Goal: Find specific page/section: Find specific page/section

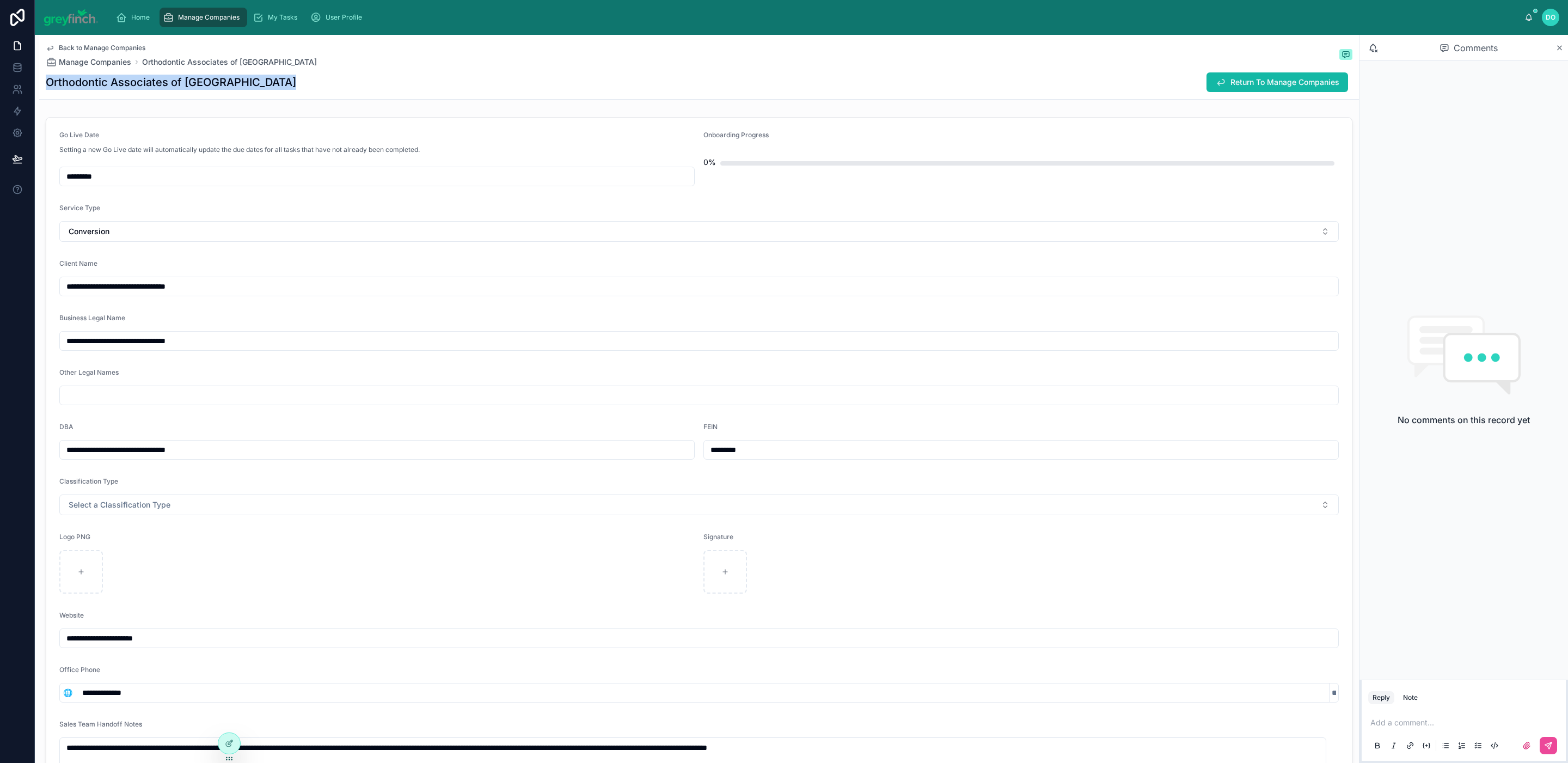
scroll to position [2166, 0]
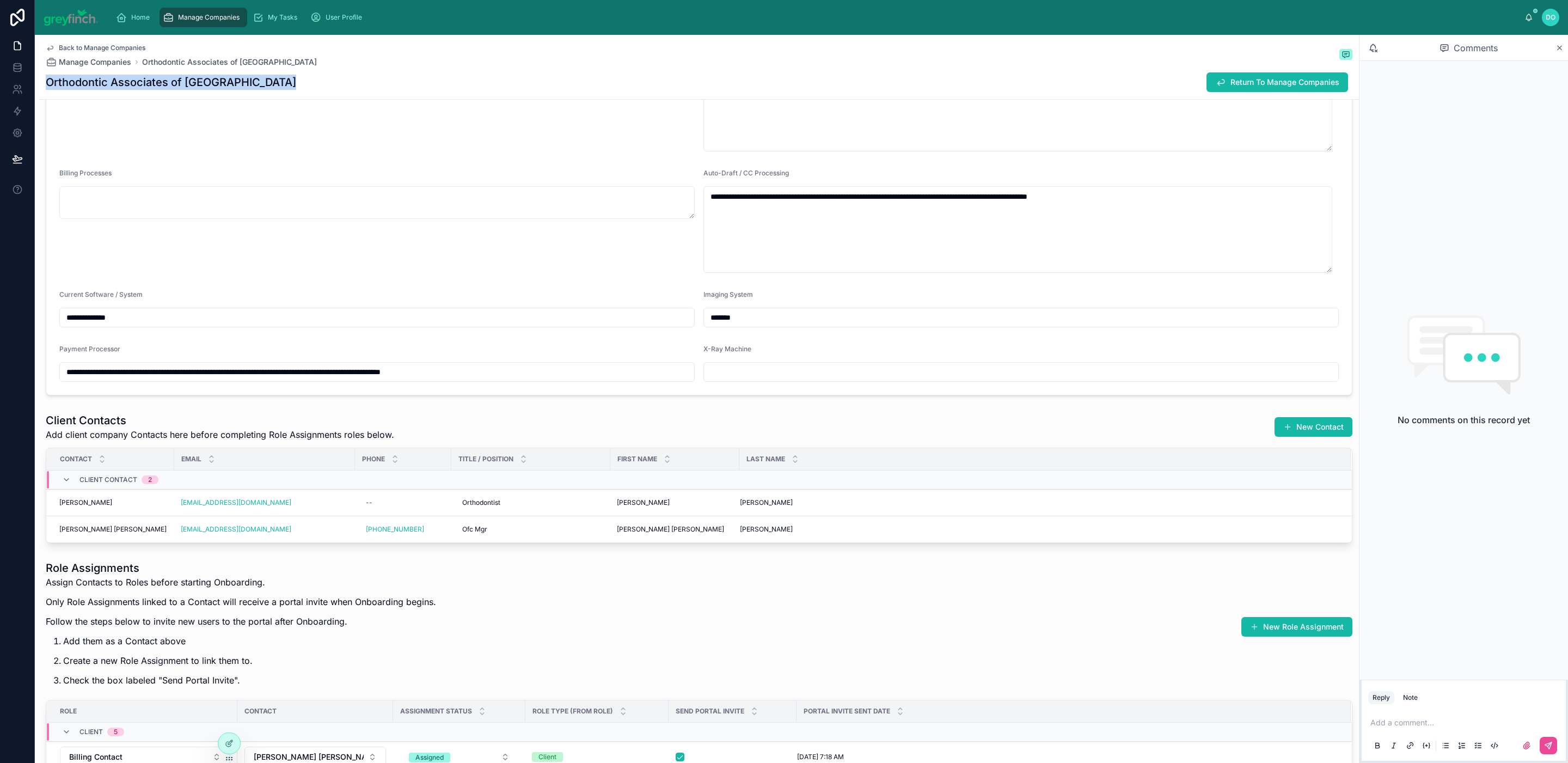
click at [215, 19] on span "Manage Companies" at bounding box center [209, 18] width 62 height 9
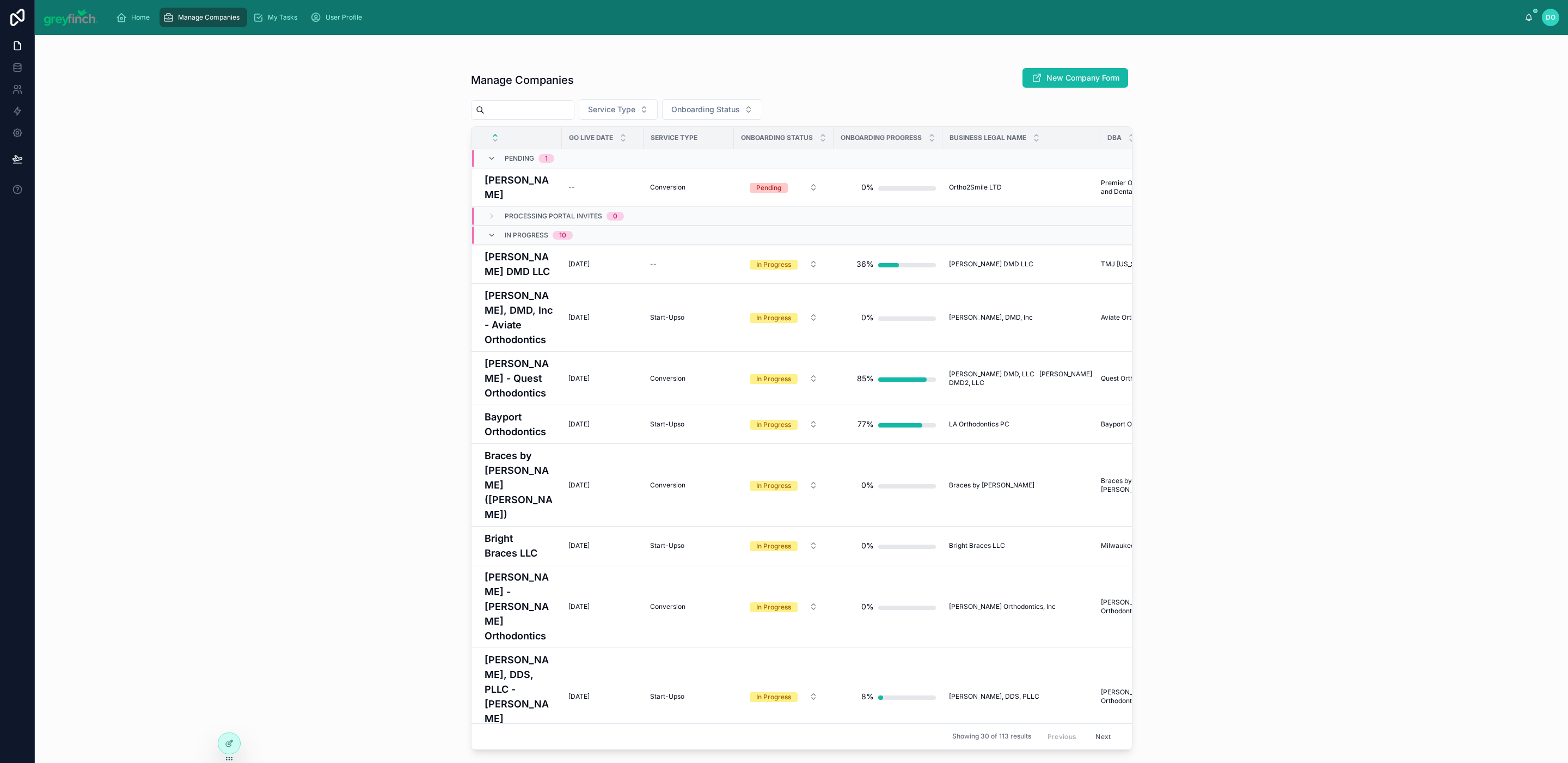
click at [522, 106] on input "text" at bounding box center [529, 110] width 89 height 15
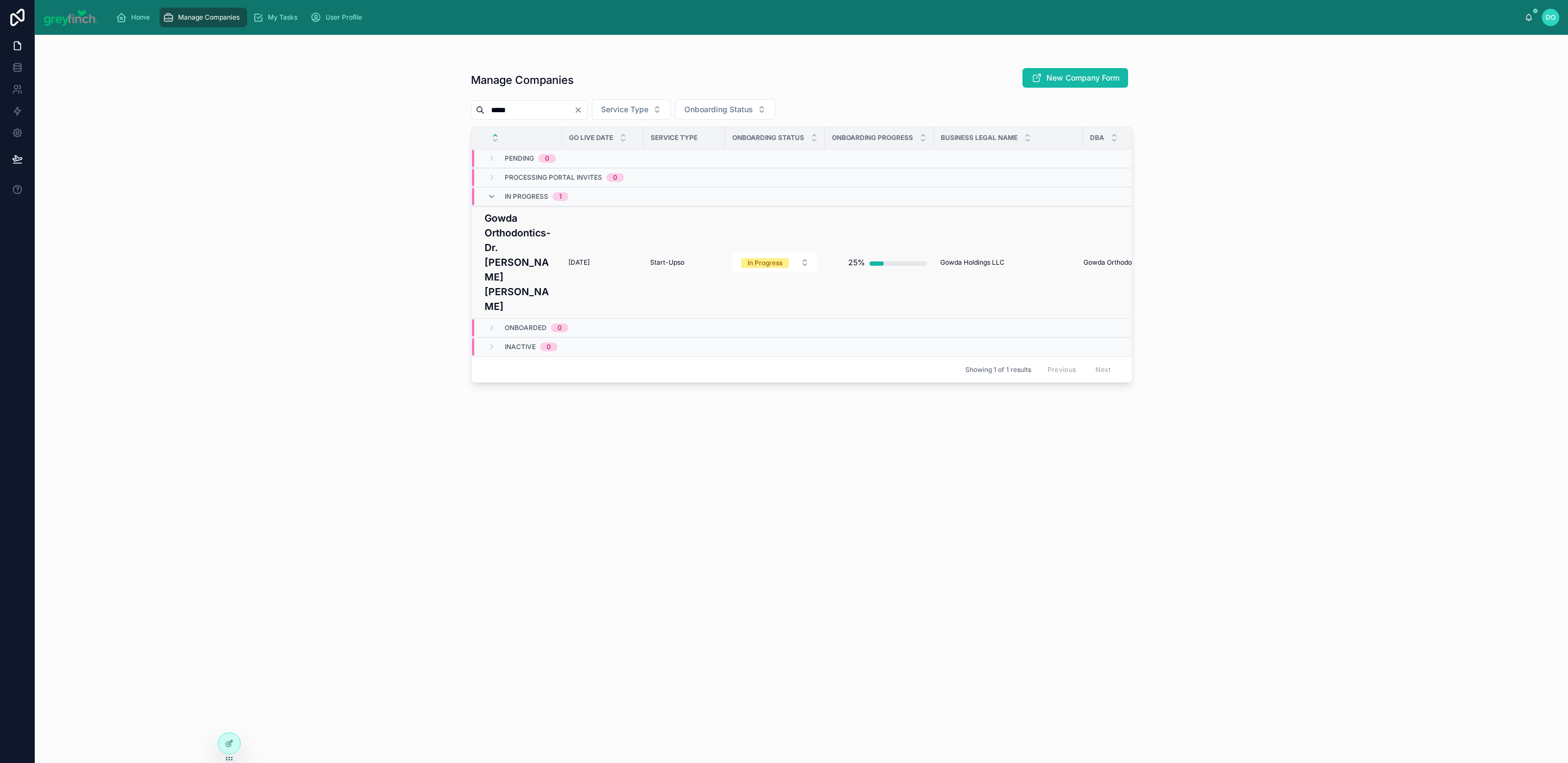
type input "*****"
click at [596, 258] on div "[DATE] [DATE]" at bounding box center [603, 263] width 68 height 9
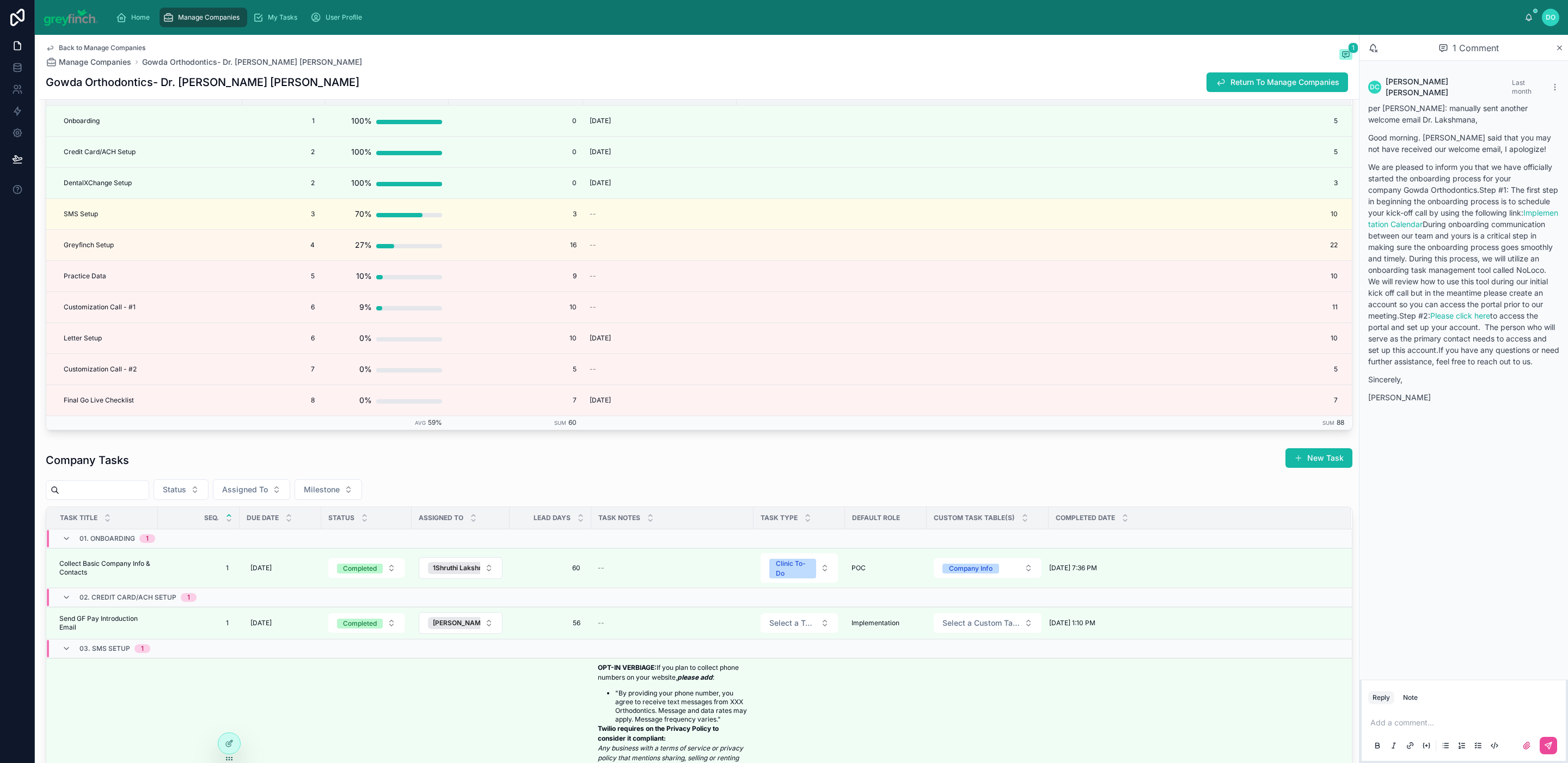
scroll to position [2815, 0]
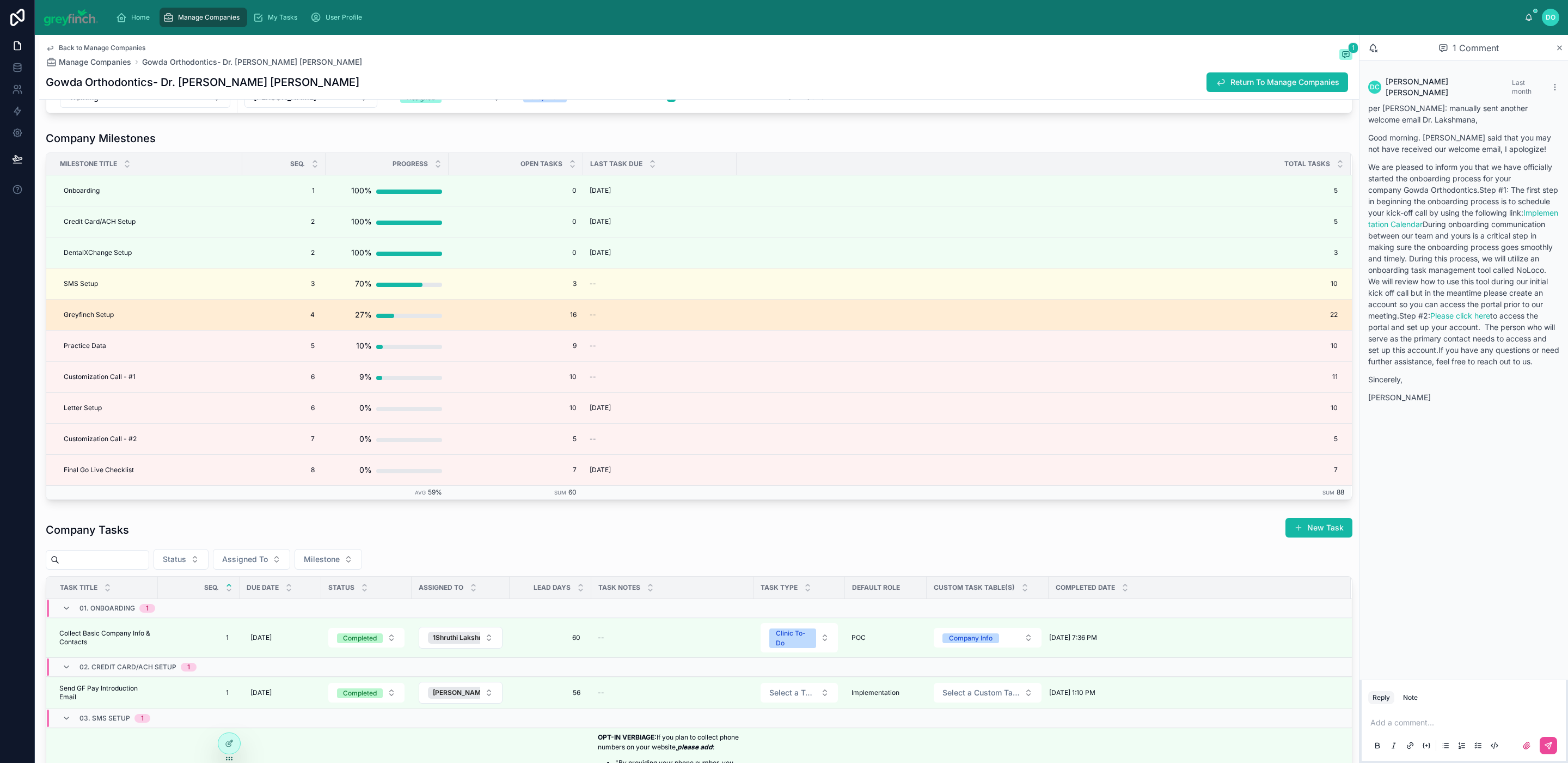
click at [515, 330] on td "16 16" at bounding box center [516, 314] width 135 height 31
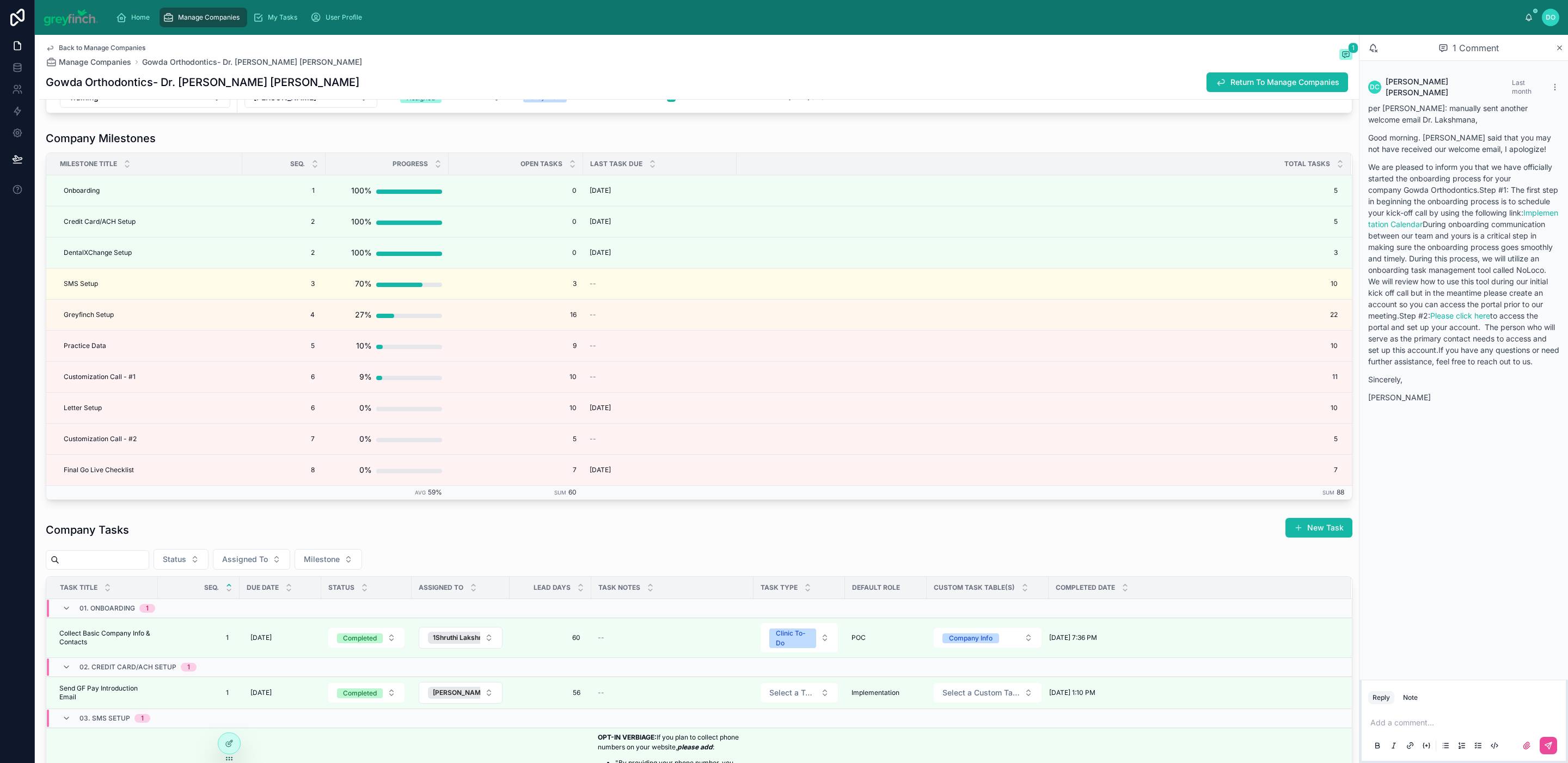
click at [202, 15] on span "Manage Companies" at bounding box center [209, 18] width 62 height 9
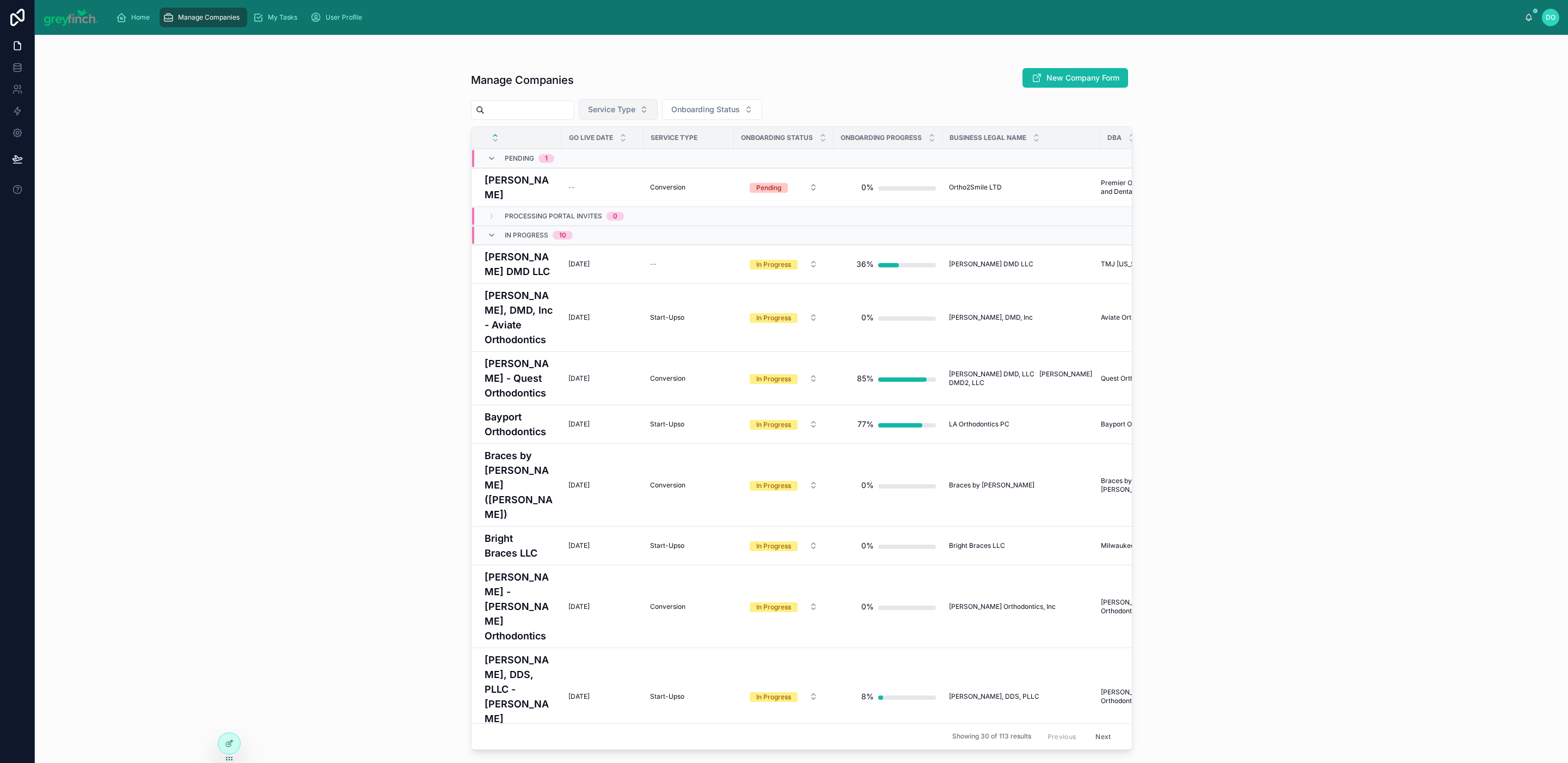
click at [650, 107] on button "Service Type" at bounding box center [618, 110] width 79 height 21
type input "*****"
click at [636, 110] on span "Service Type" at bounding box center [611, 109] width 47 height 11
click at [689, 117] on button "Onboarding Status" at bounding box center [712, 110] width 100 height 21
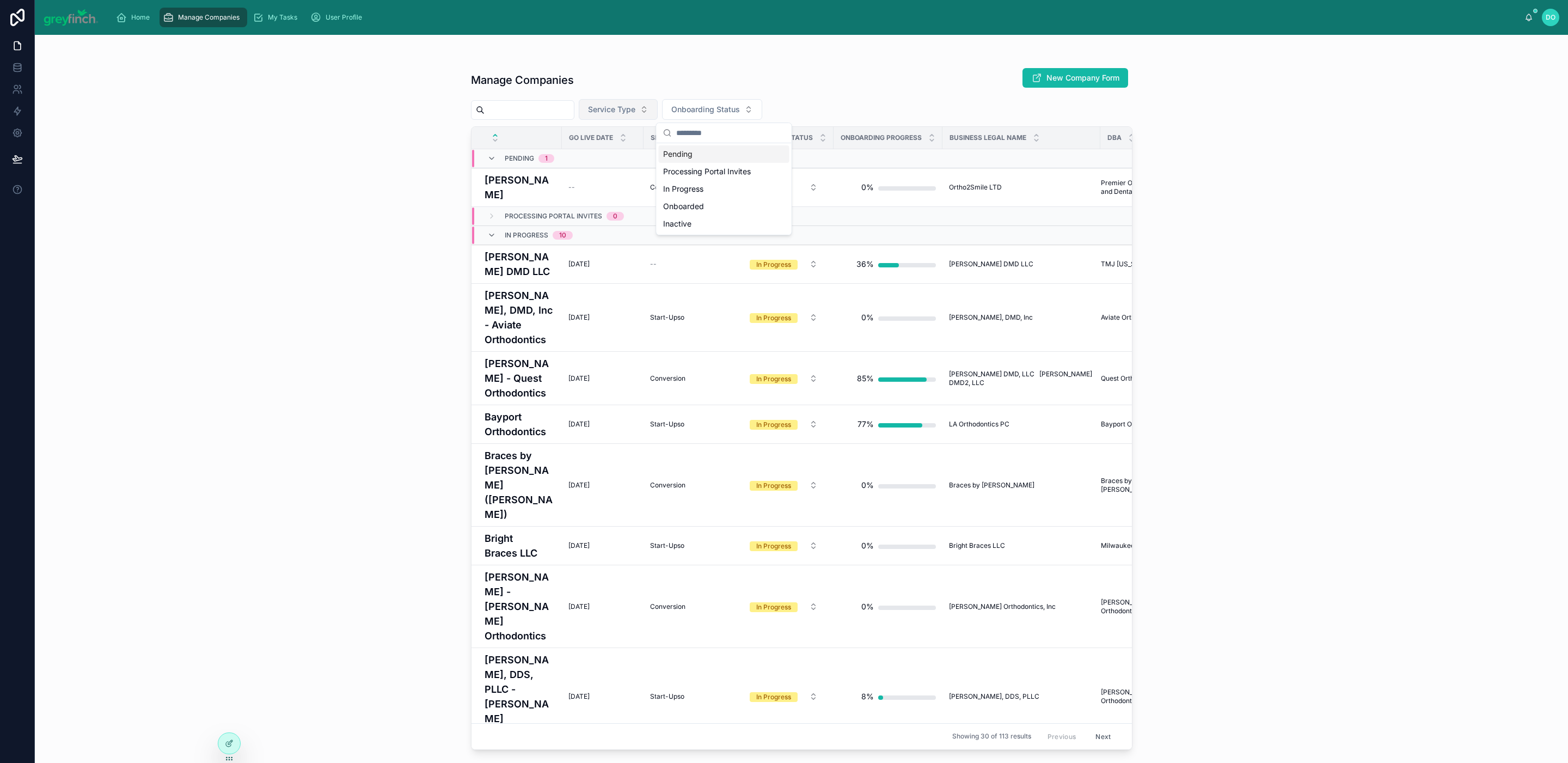
click at [636, 106] on span "Service Type" at bounding box center [611, 109] width 47 height 11
click at [620, 108] on span "Service Type" at bounding box center [611, 109] width 47 height 11
click at [629, 183] on div "Start-Upso" at bounding box center [630, 189] width 131 height 18
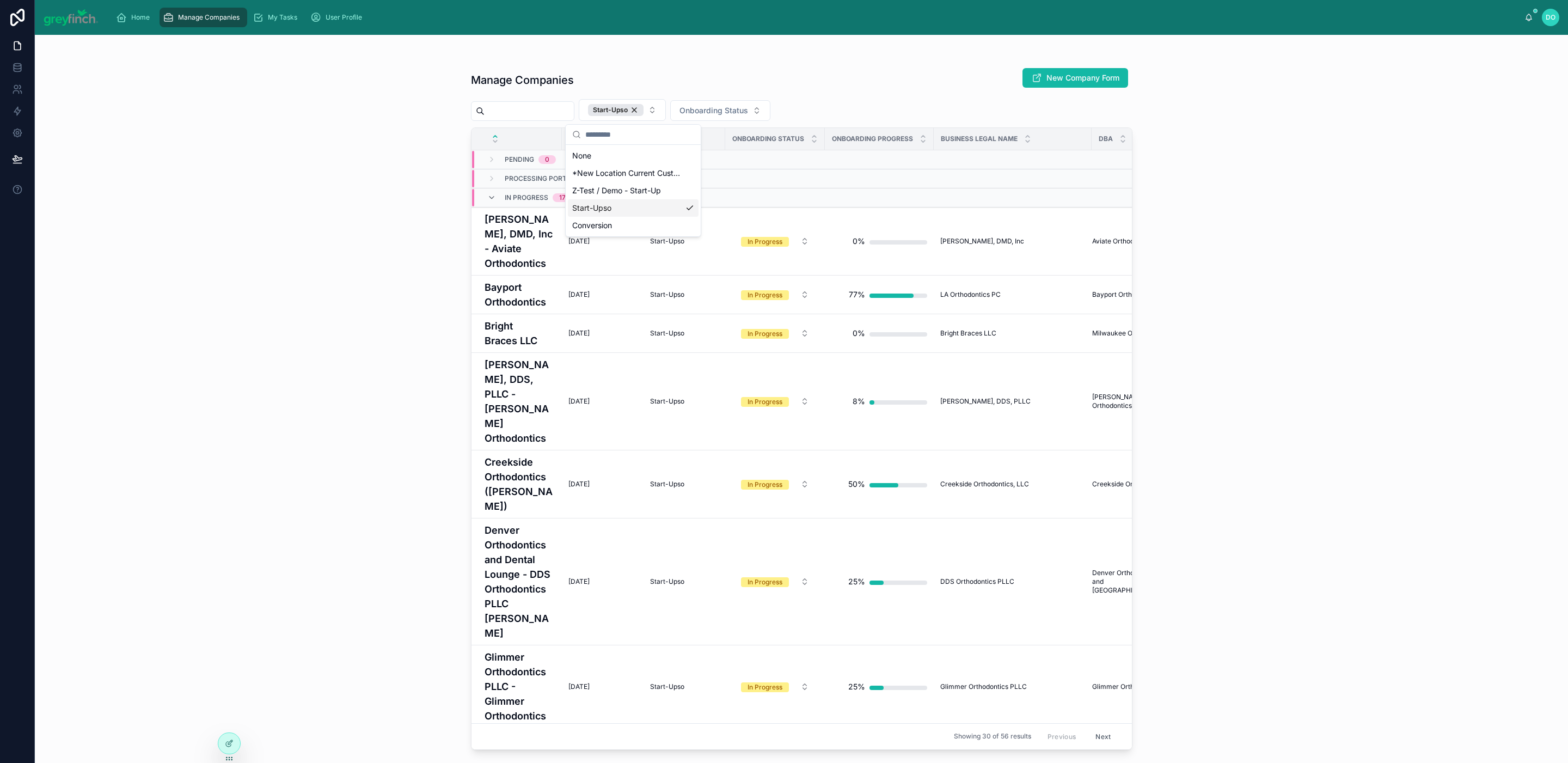
click at [753, 85] on div "Manage Companies New Company Form" at bounding box center [801, 80] width 661 height 25
click at [620, 138] on div at bounding box center [623, 139] width 7 height 12
click at [621, 137] on icon at bounding box center [622, 136] width 4 height 1
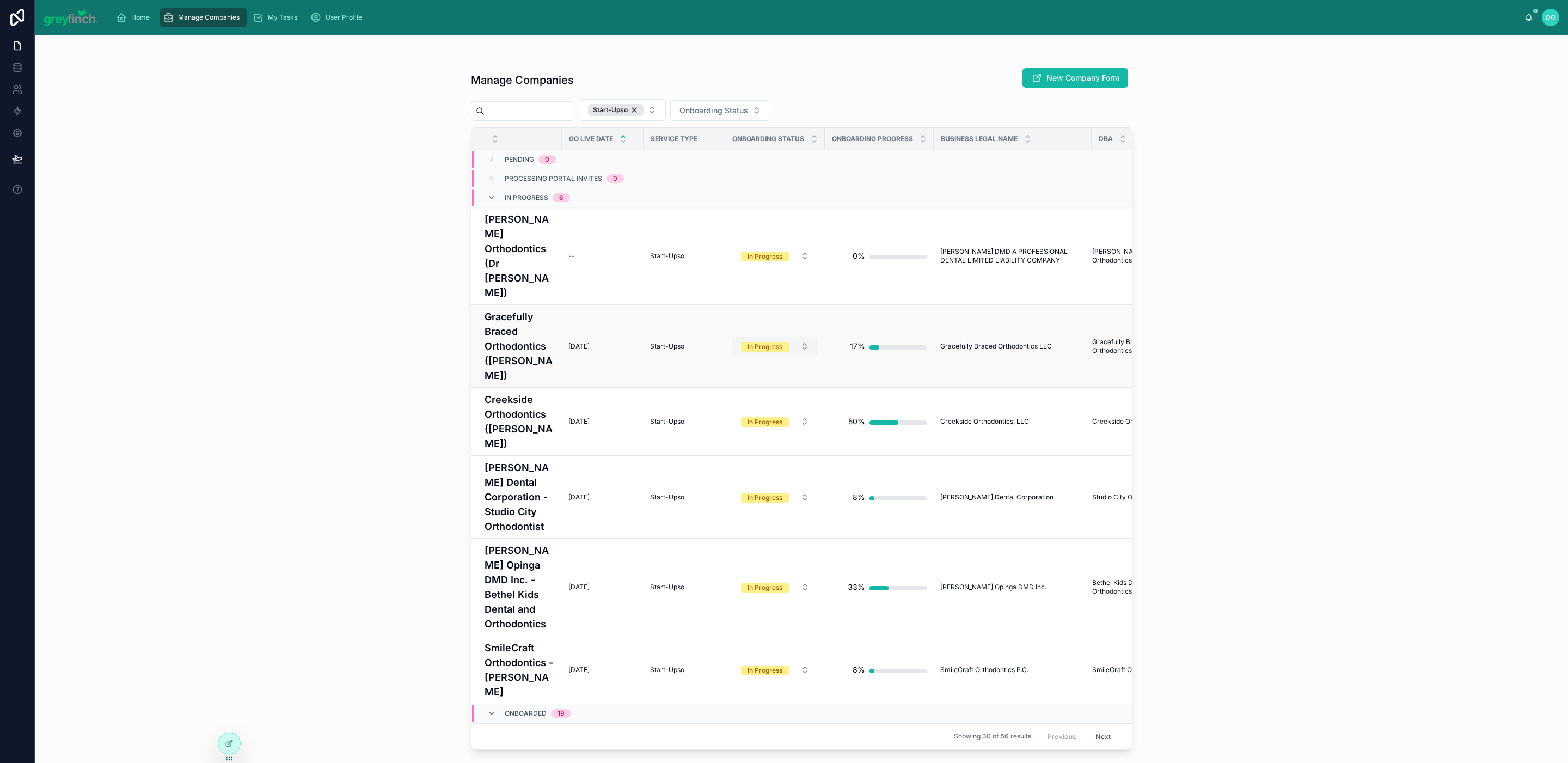
click at [798, 336] on button "In Progress" at bounding box center [775, 346] width 85 height 20
click at [776, 428] on div "Onboarded" at bounding box center [767, 427] width 131 height 16
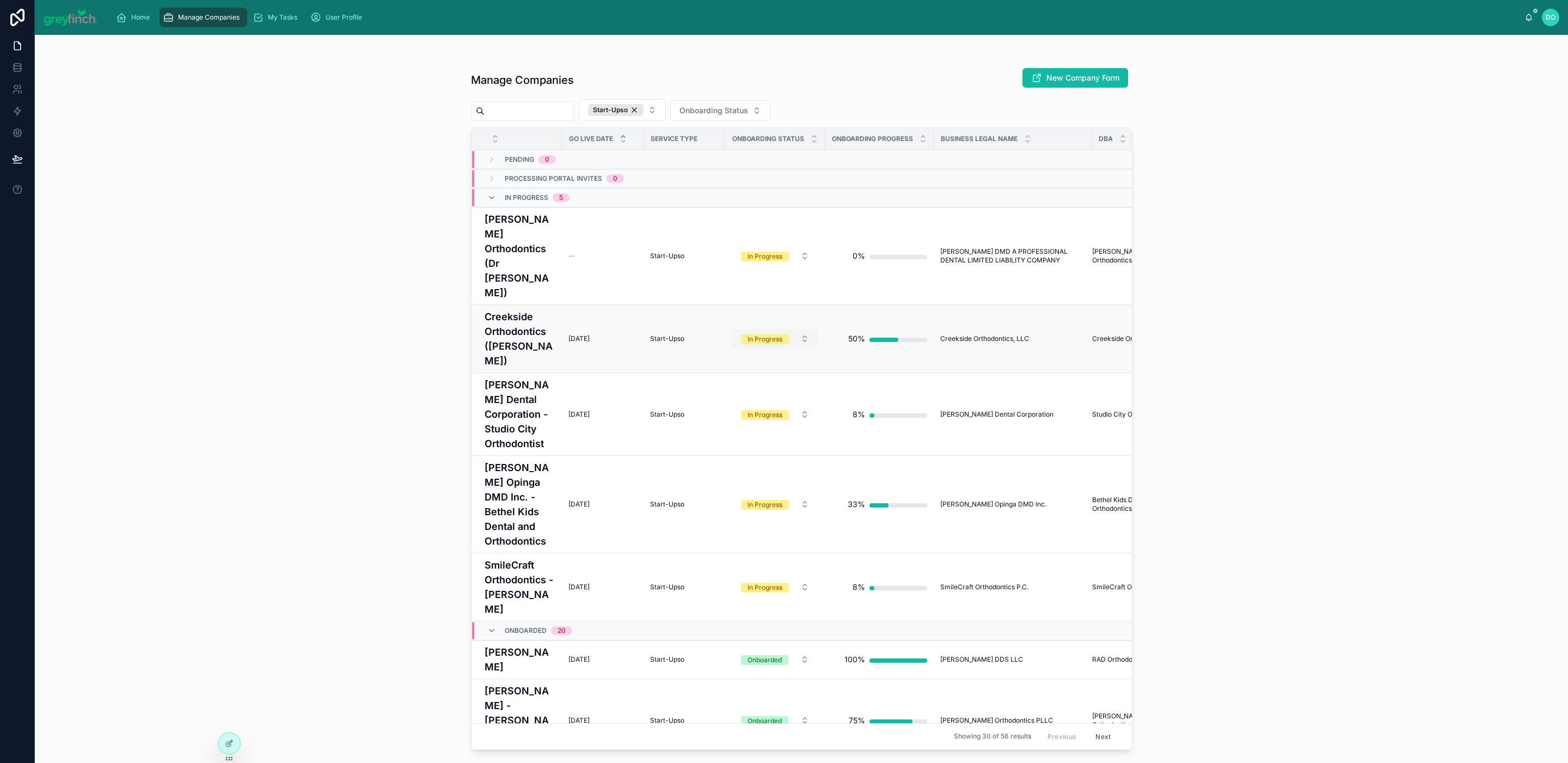
click at [792, 329] on button "In Progress" at bounding box center [775, 338] width 85 height 20
click at [759, 421] on div "Onboarded" at bounding box center [767, 419] width 131 height 16
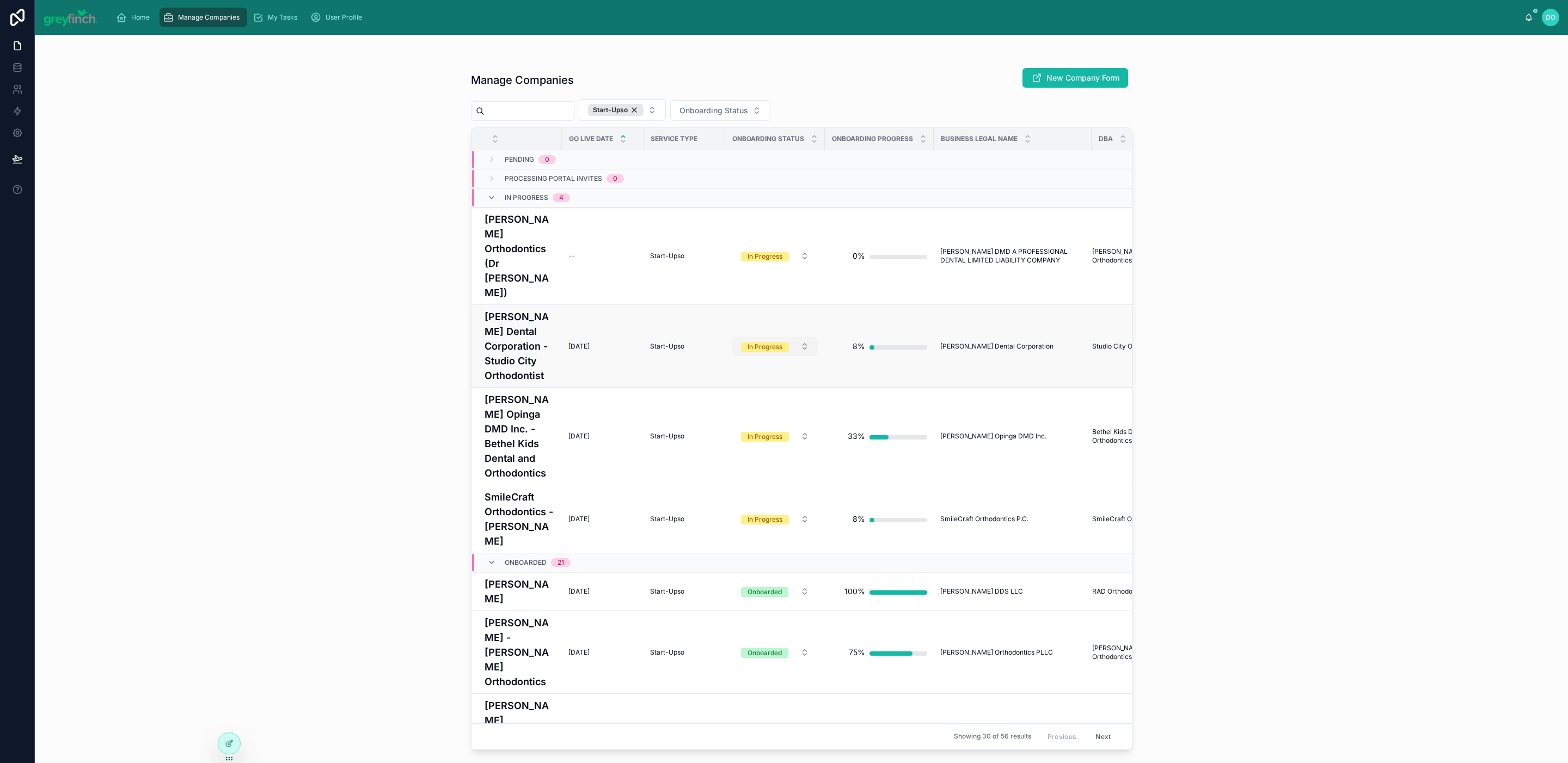
click at [777, 342] on span "In Progress" at bounding box center [765, 347] width 48 height 10
click at [774, 336] on button "In Progress" at bounding box center [775, 346] width 85 height 20
click at [759, 432] on div "Onboarded" at bounding box center [767, 434] width 131 height 16
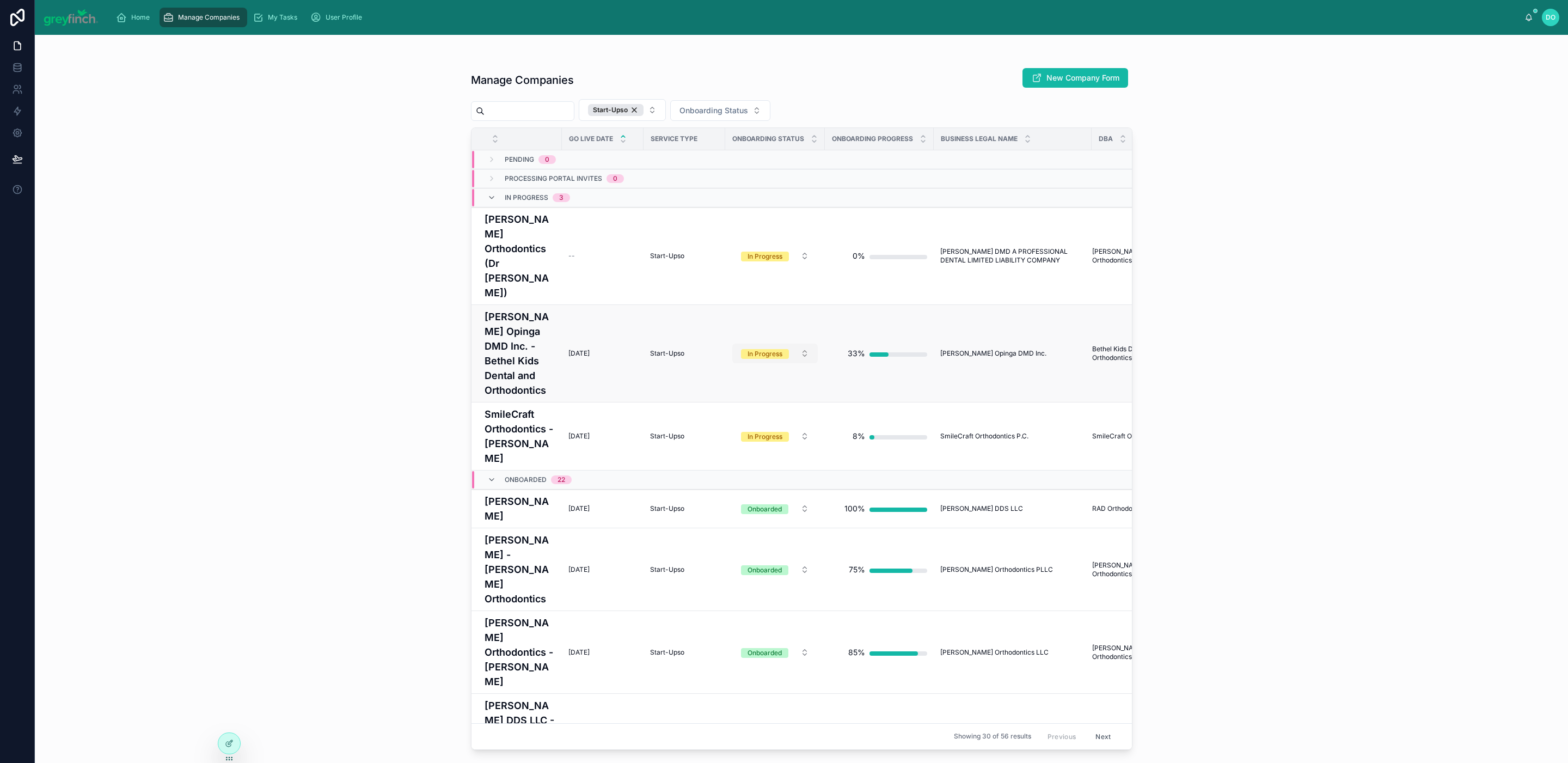
click at [778, 349] on span "In Progress" at bounding box center [765, 353] width 48 height 10
click at [755, 433] on div "Onboarded" at bounding box center [767, 434] width 131 height 16
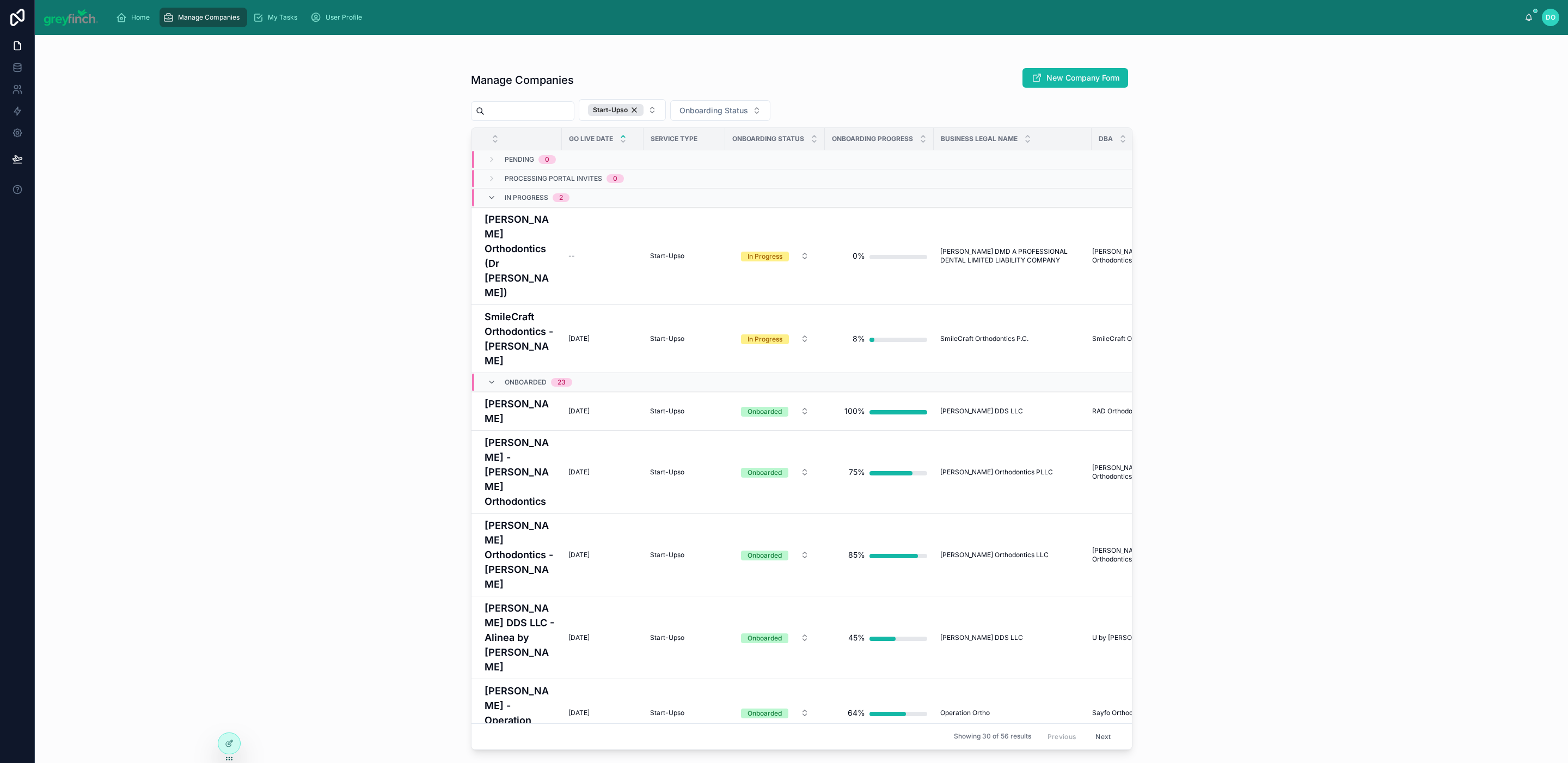
click at [1092, 728] on button "Next" at bounding box center [1102, 736] width 30 height 17
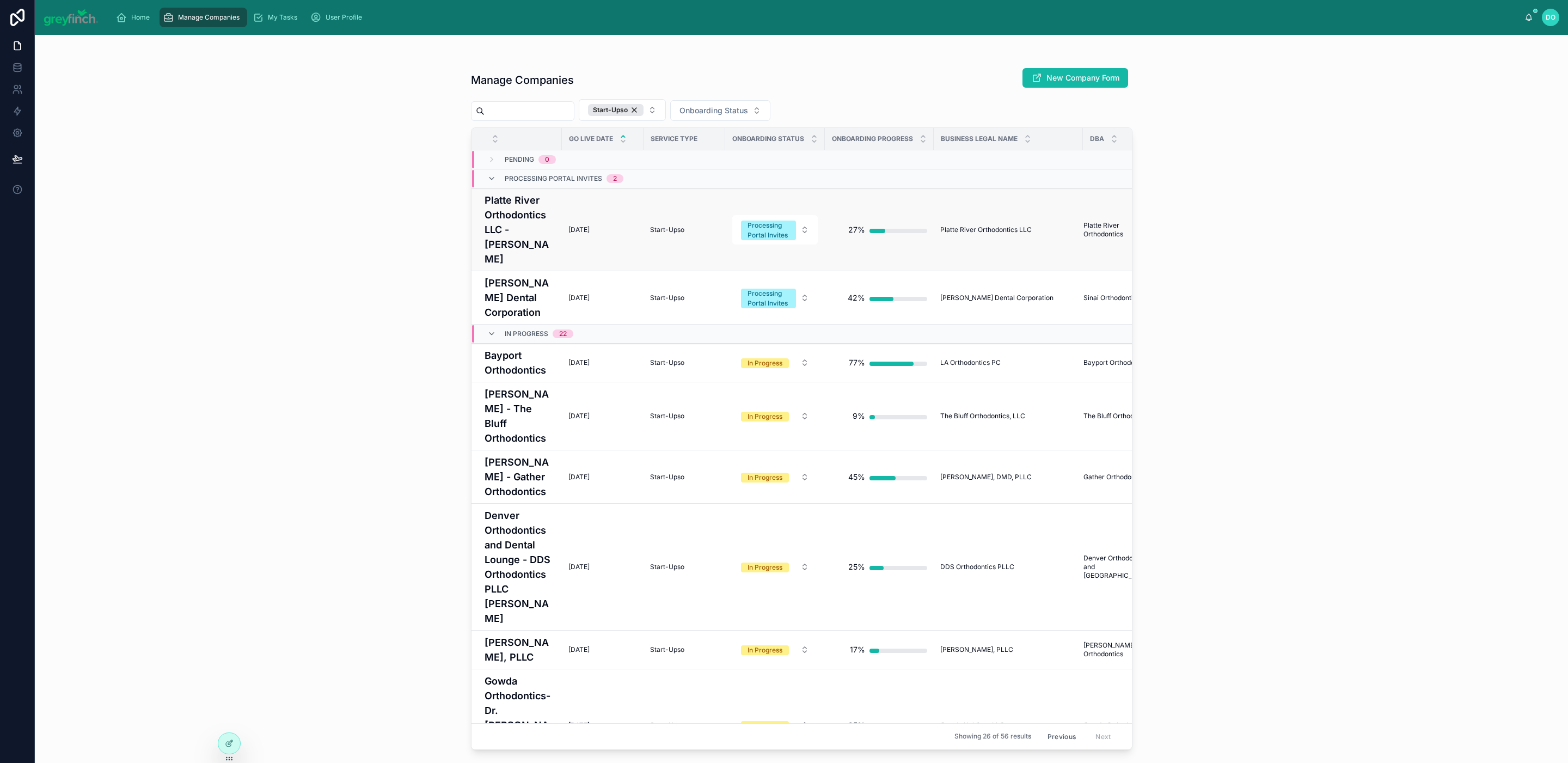
click at [586, 225] on span "[DATE]" at bounding box center [579, 230] width 21 height 9
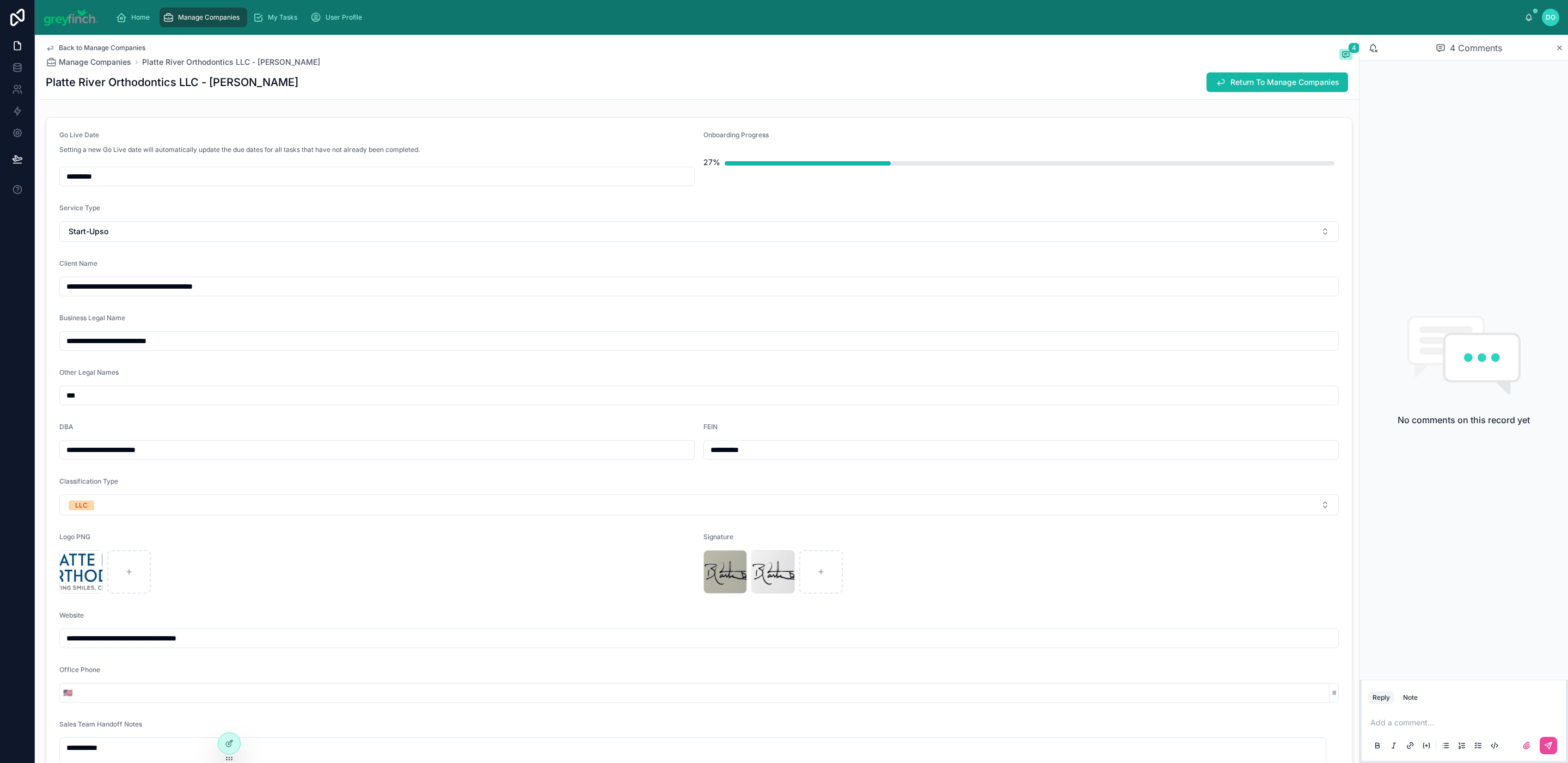
click at [146, 179] on input "*********" at bounding box center [377, 176] width 634 height 15
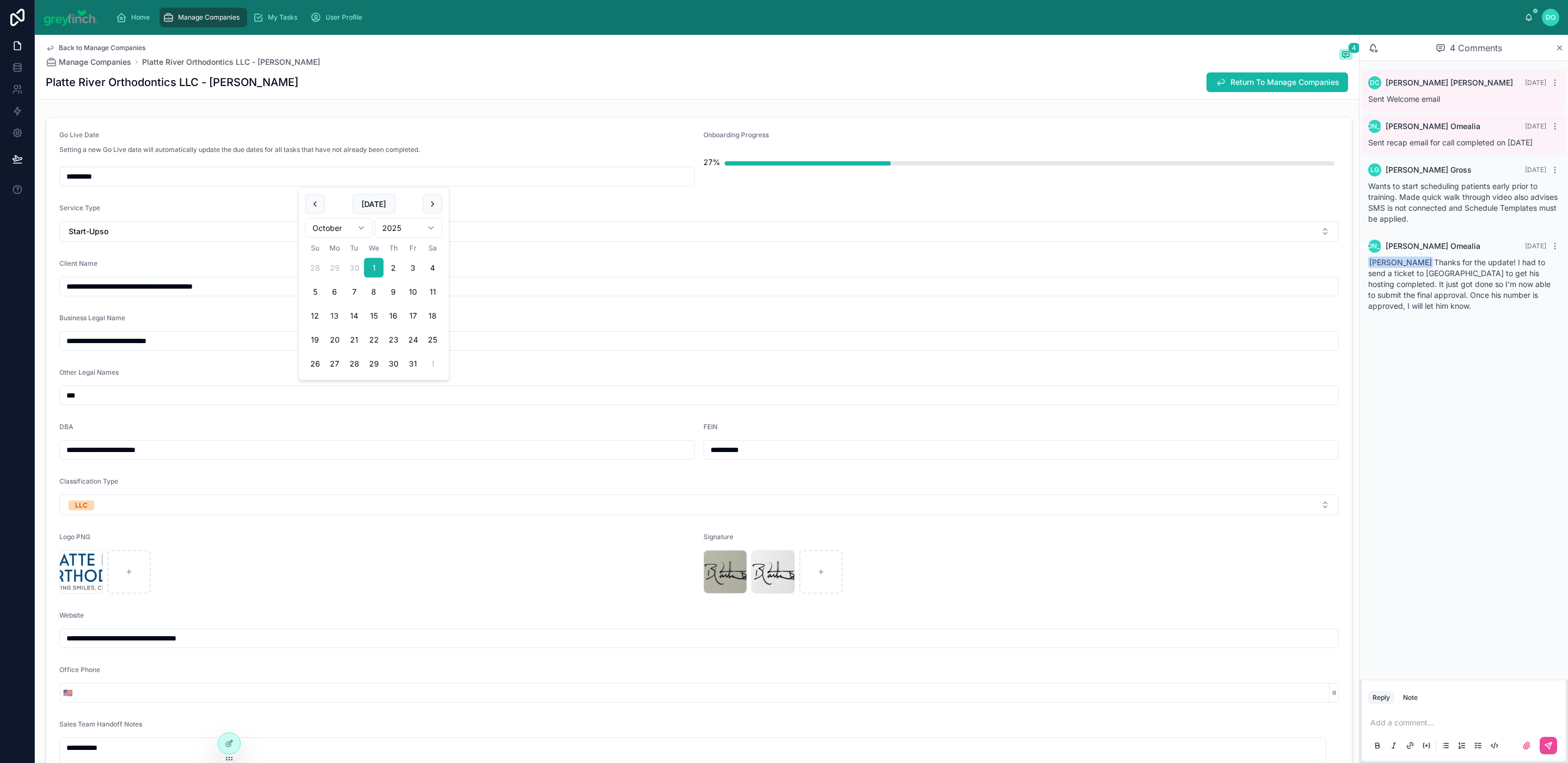
click at [334, 313] on button "13" at bounding box center [335, 316] width 20 height 20
type input "**********"
click at [381, 91] on div "Platte River Orthodontics LLC - [GEOGRAPHIC_DATA][PERSON_NAME] Return To Manage…" at bounding box center [699, 82] width 1307 height 21
click at [221, 14] on span "Manage Companies" at bounding box center [209, 18] width 62 height 9
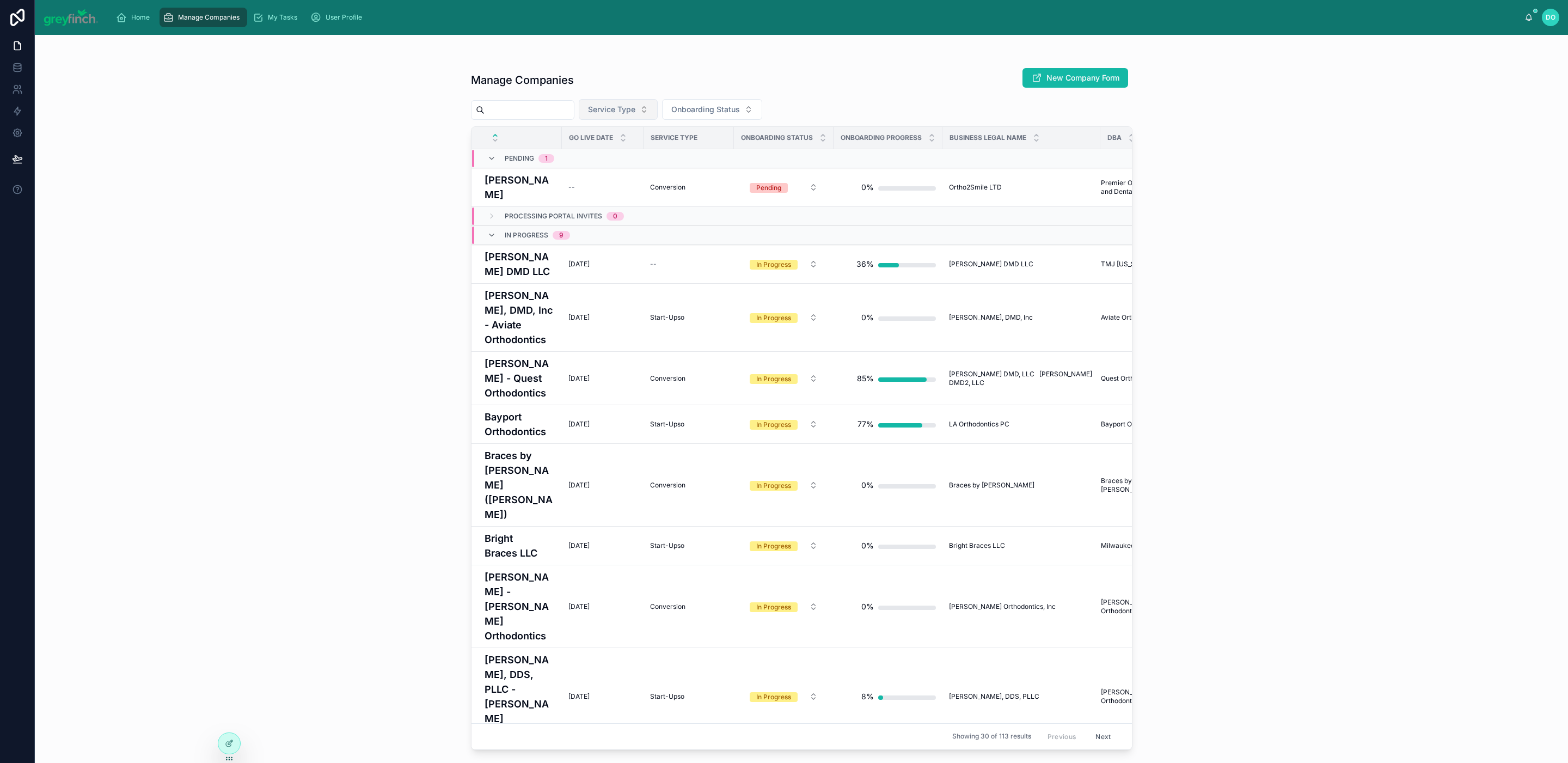
click at [636, 106] on span "Service Type" at bounding box center [611, 109] width 47 height 11
click at [621, 191] on div "Start-Upso" at bounding box center [630, 189] width 131 height 18
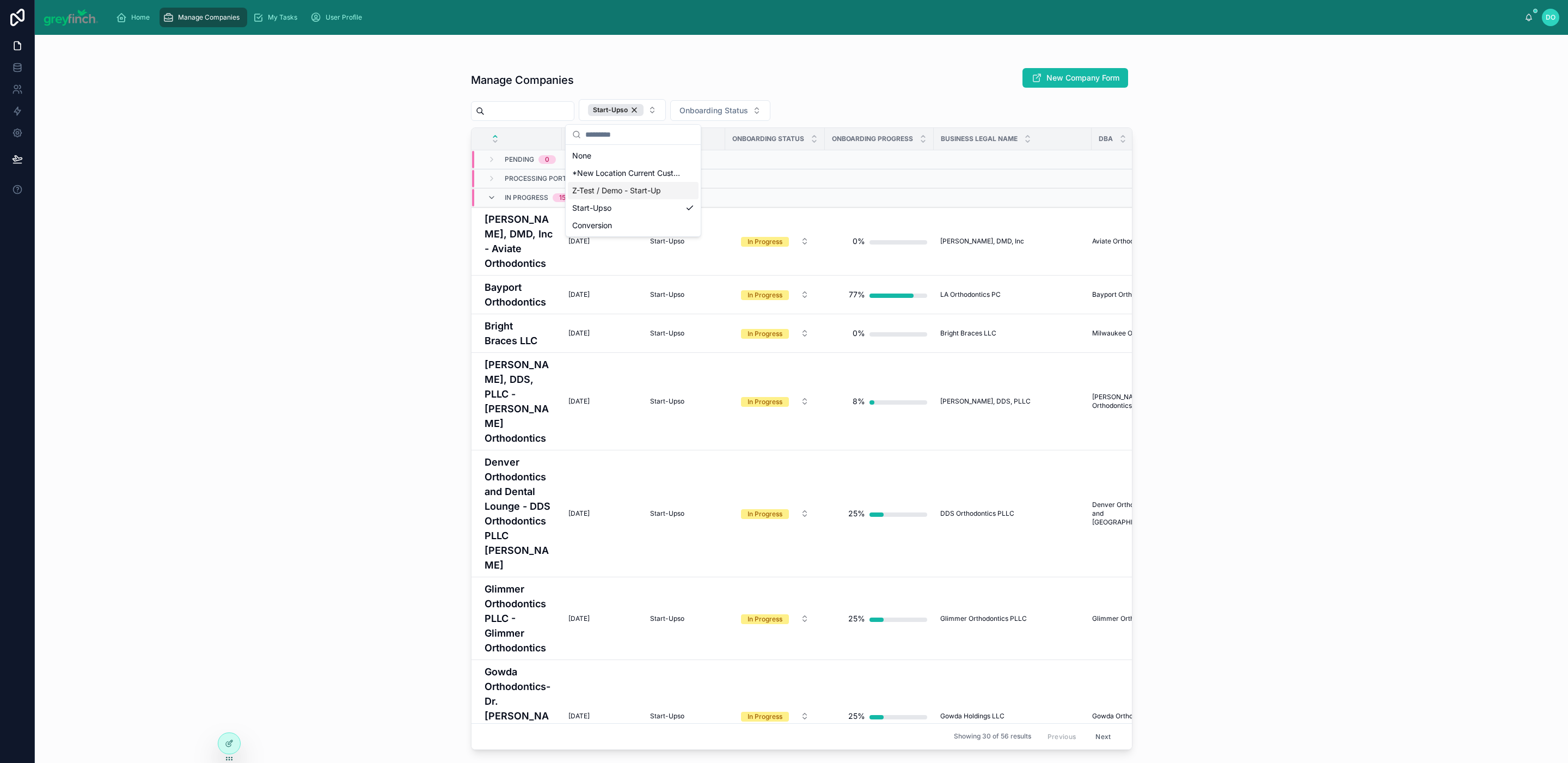
click at [888, 84] on div "Manage Companies New Company Form" at bounding box center [801, 80] width 661 height 25
click at [742, 114] on span "Onboarding Status" at bounding box center [713, 110] width 68 height 11
click at [845, 61] on div "Manage Companies New Company Form Start-Upso Onboarding Status Go Live Date Ser…" at bounding box center [801, 405] width 661 height 689
click at [620, 138] on div at bounding box center [623, 139] width 7 height 12
click at [620, 139] on icon at bounding box center [623, 137] width 7 height 7
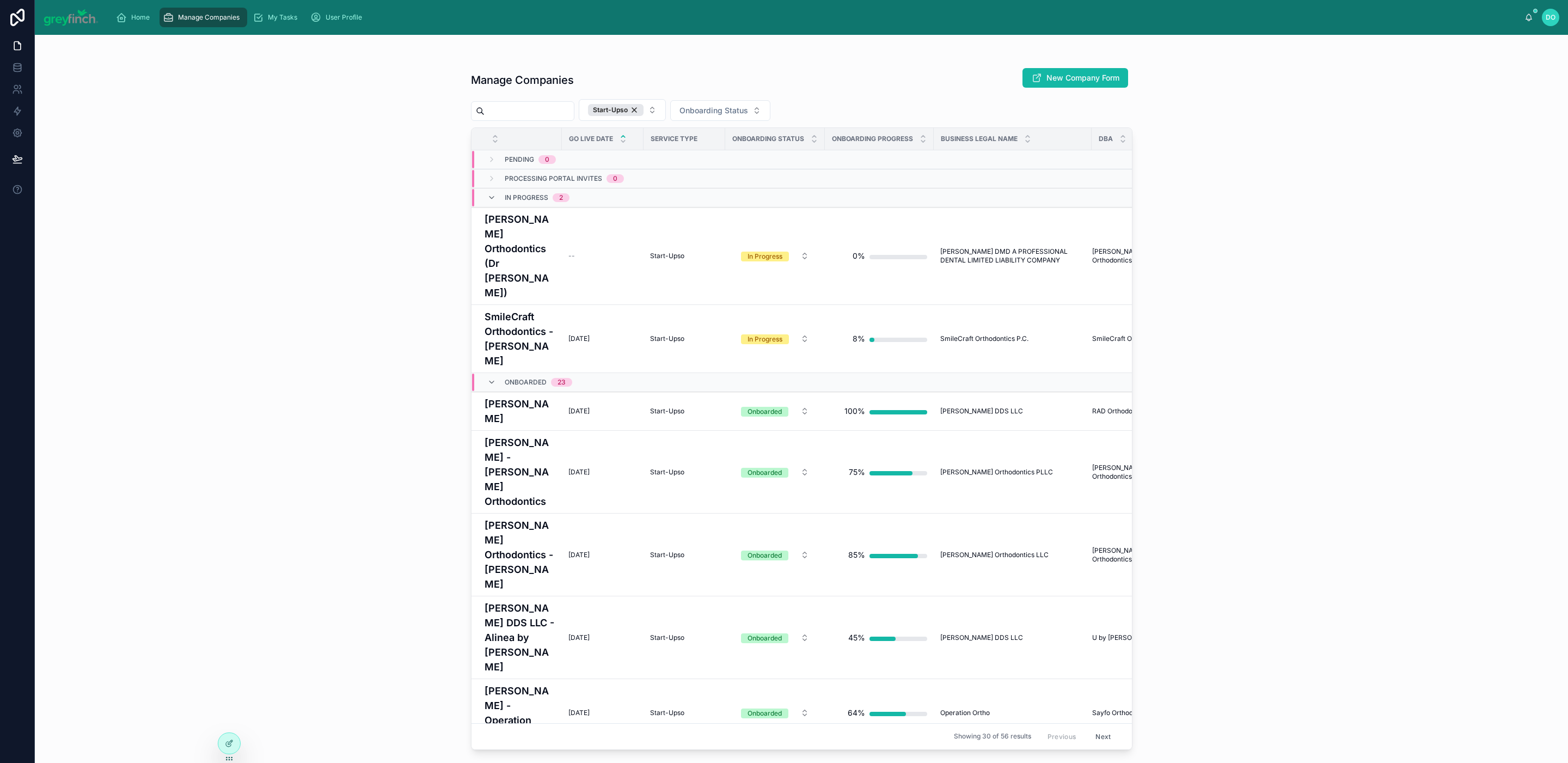
click at [1099, 728] on button "Next" at bounding box center [1102, 736] width 30 height 17
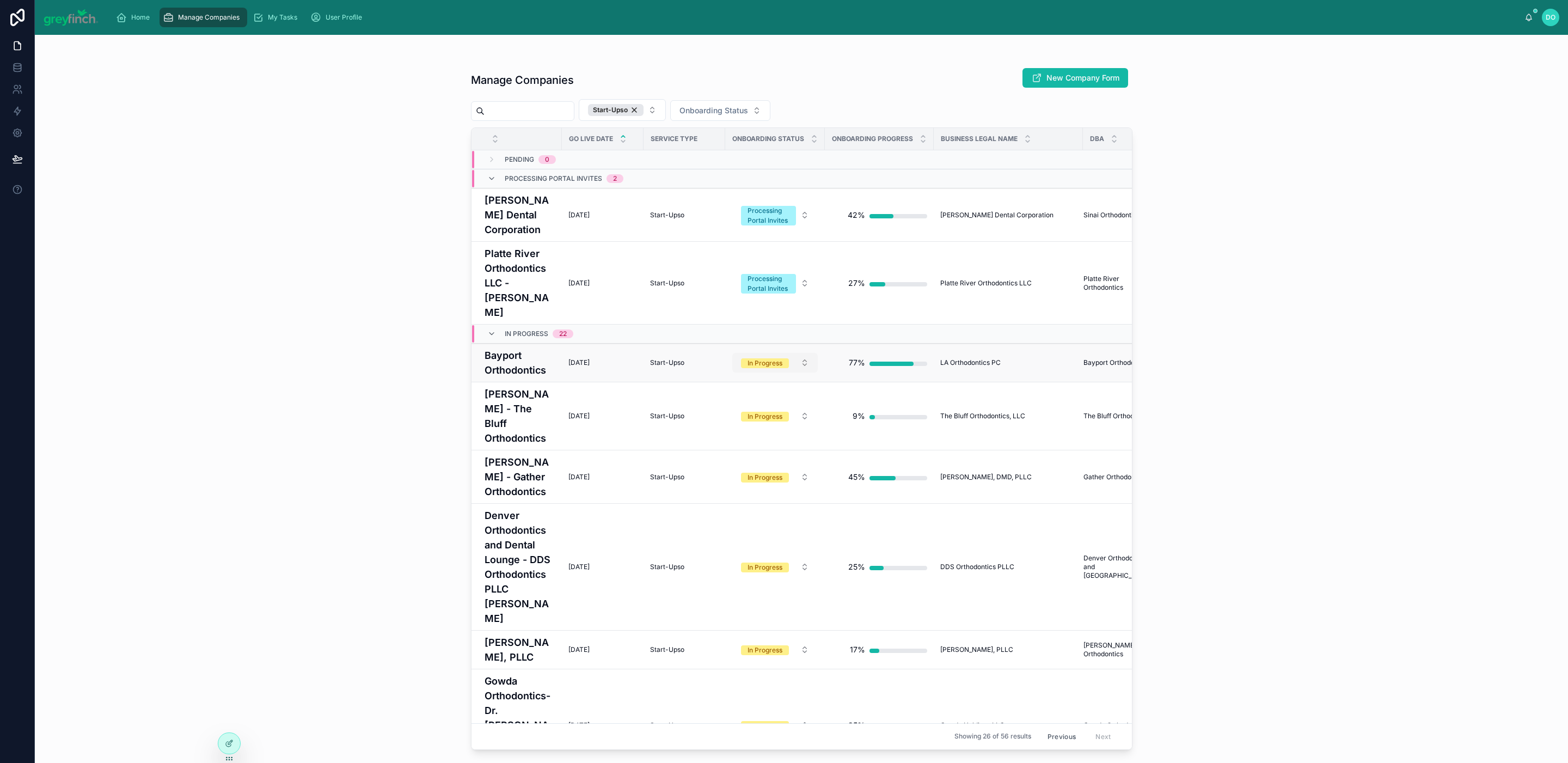
click at [801, 364] on button "In Progress" at bounding box center [775, 362] width 85 height 20
click at [764, 473] on div "Onboarded" at bounding box center [772, 474] width 131 height 16
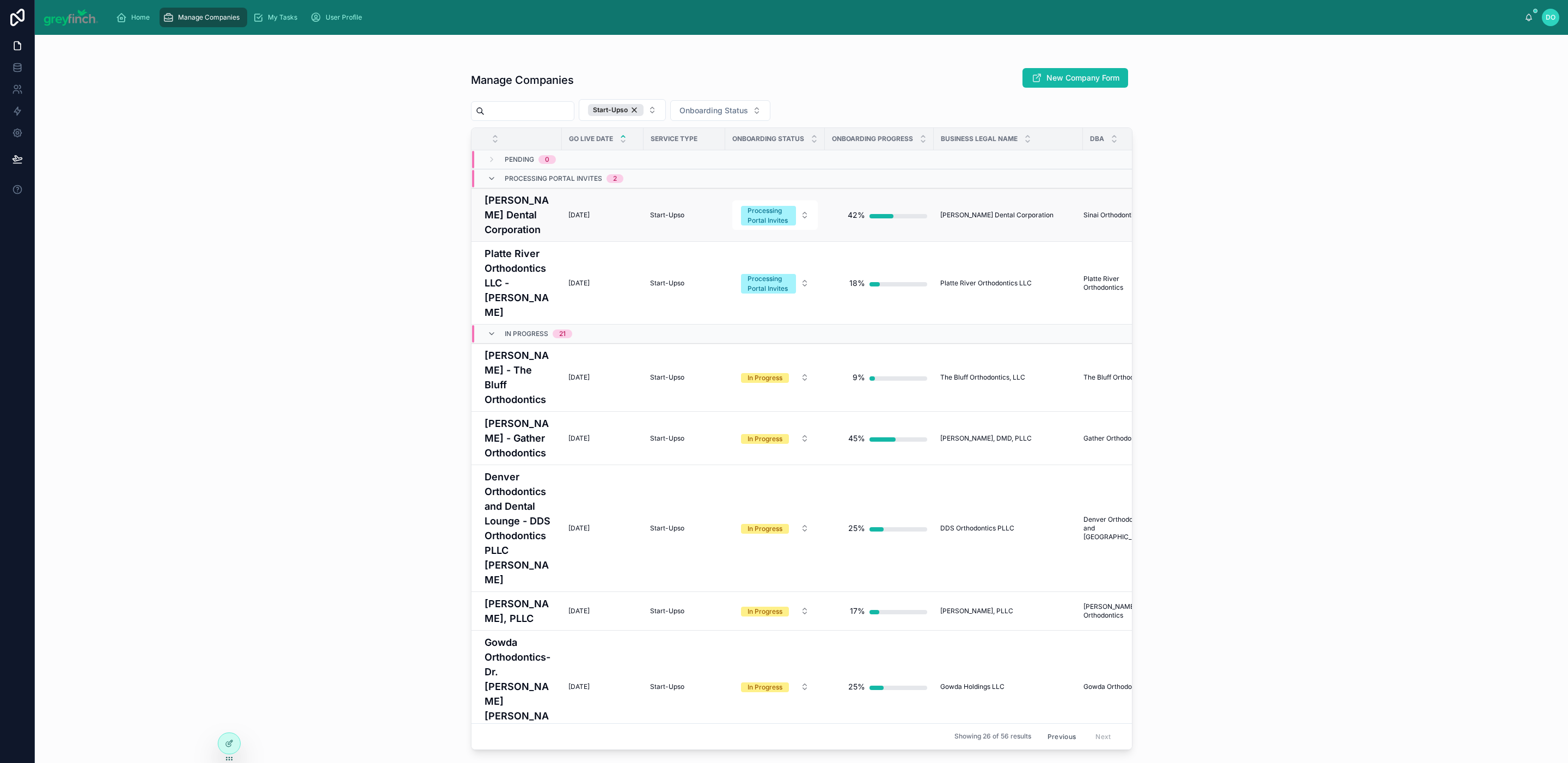
click at [576, 219] on span "[DATE]" at bounding box center [579, 215] width 21 height 9
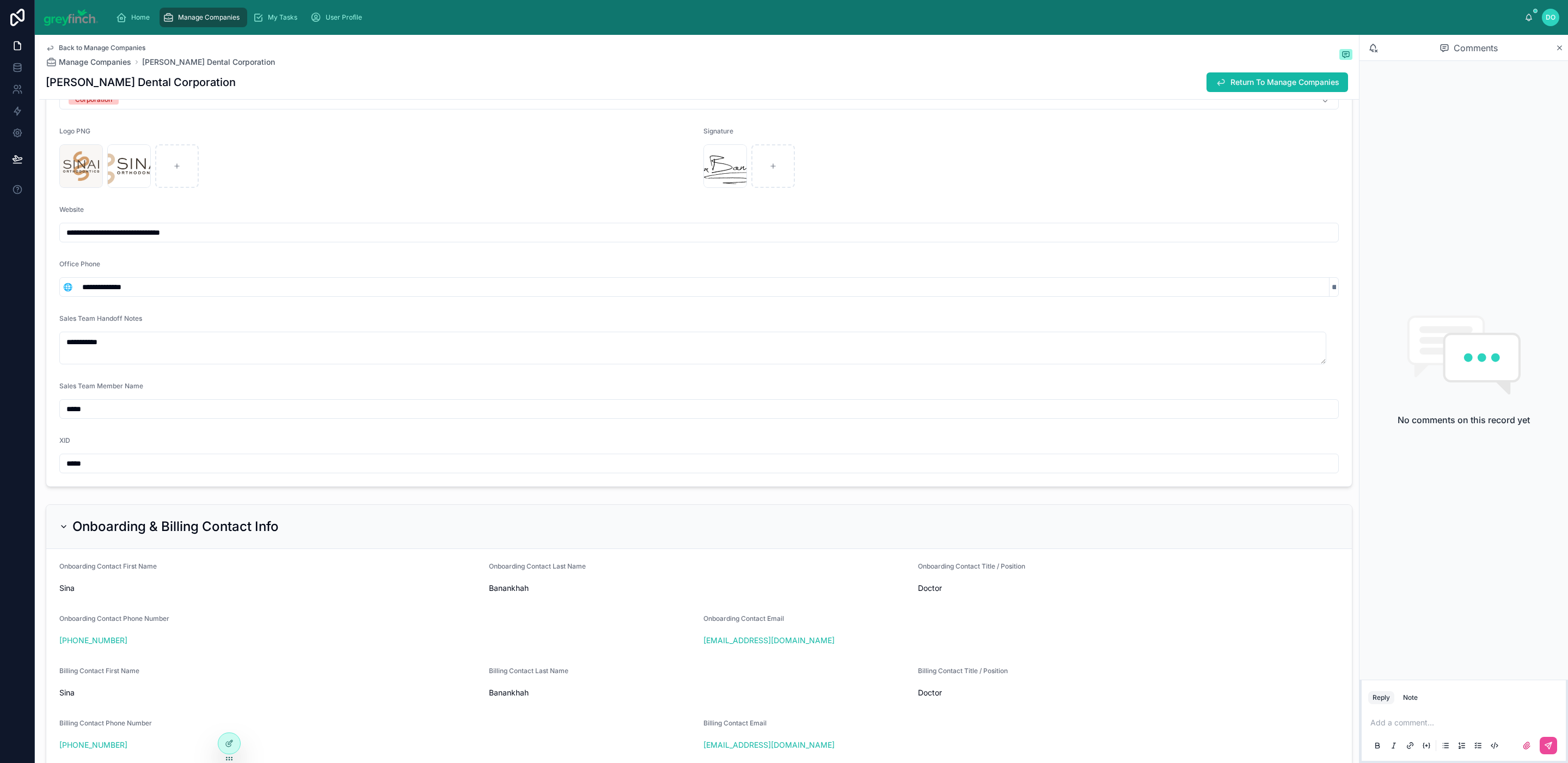
scroll to position [89, 0]
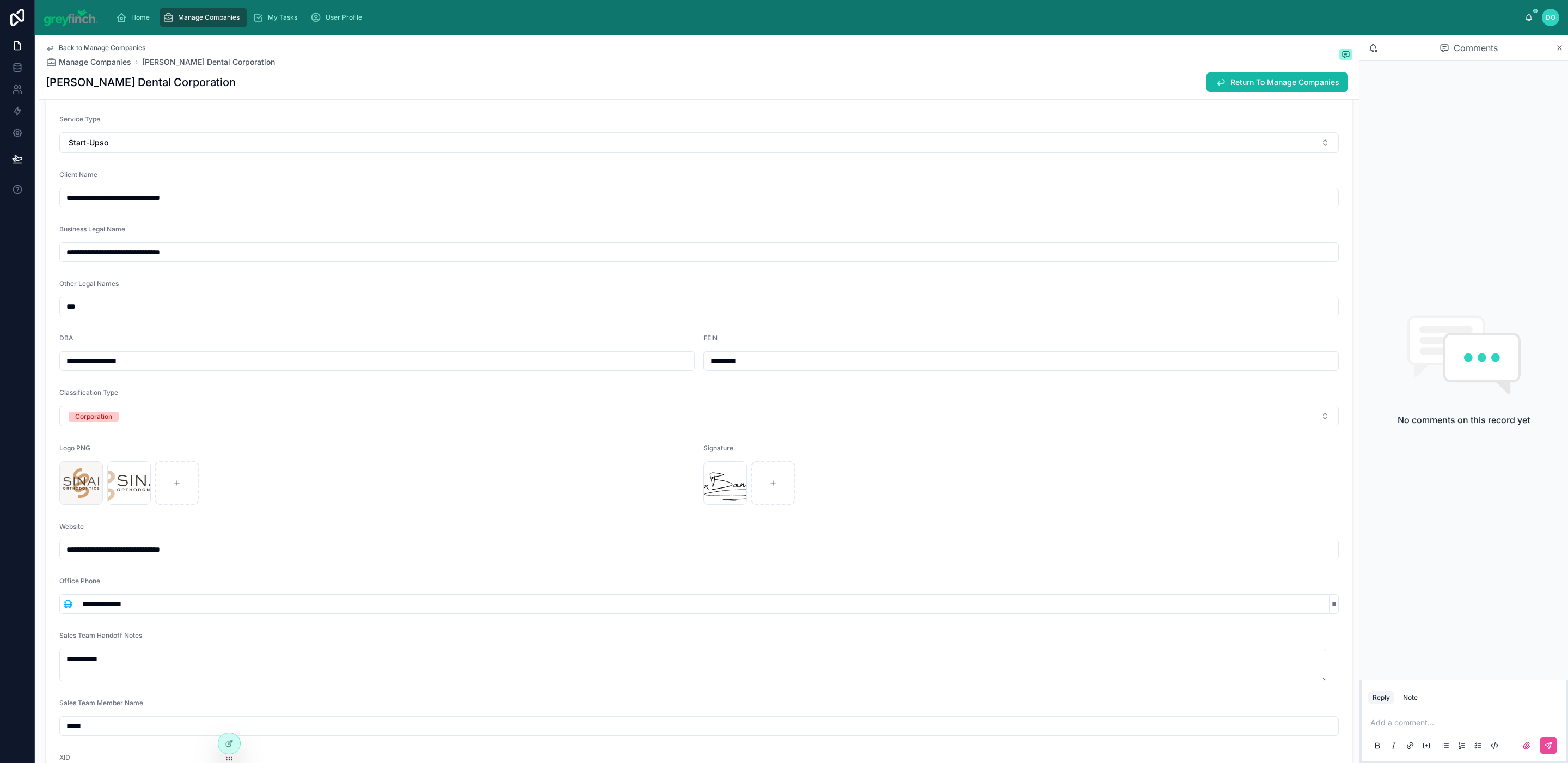
click at [190, 251] on input "**********" at bounding box center [698, 252] width 1278 height 15
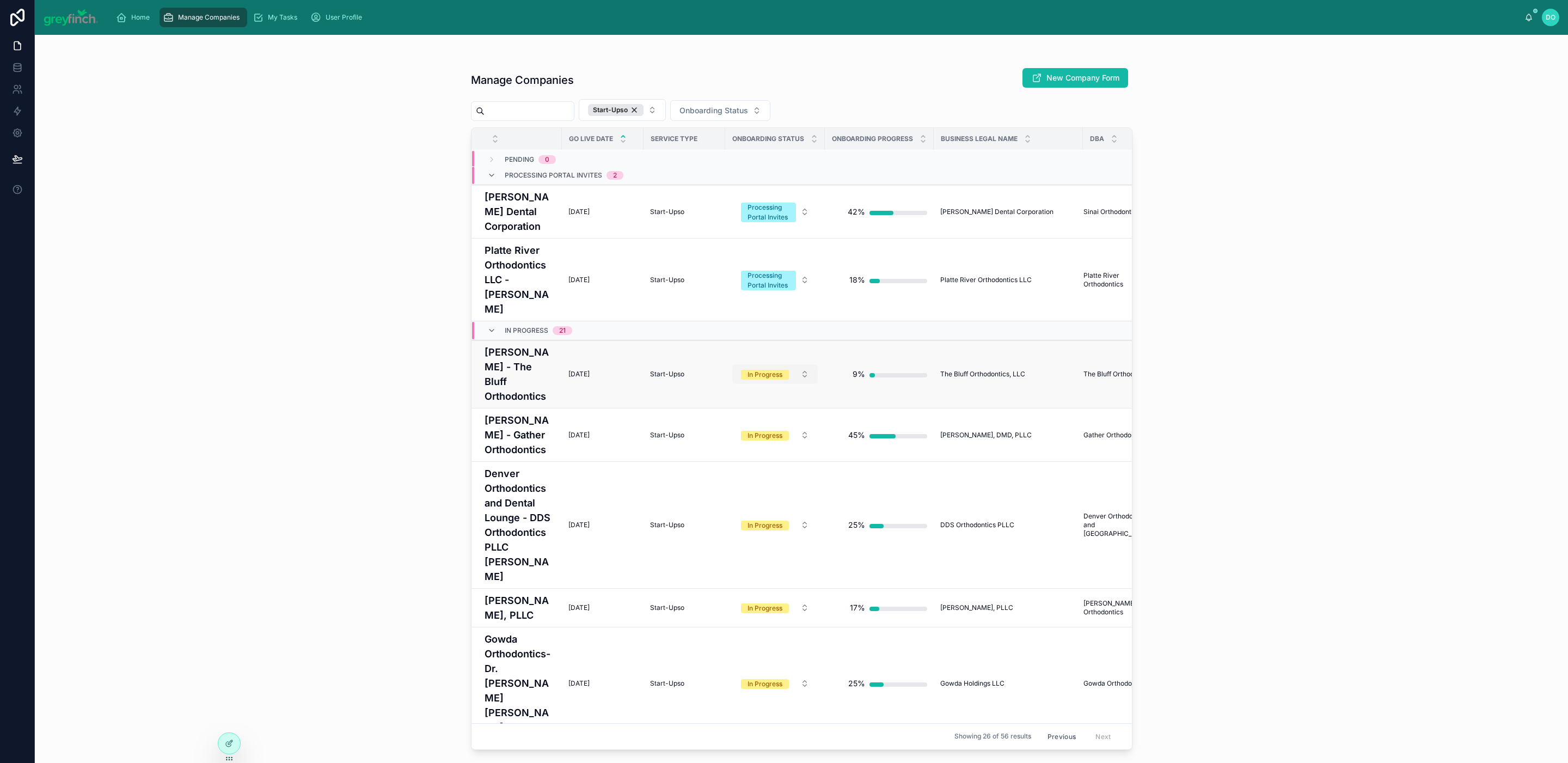
scroll to position [7, 0]
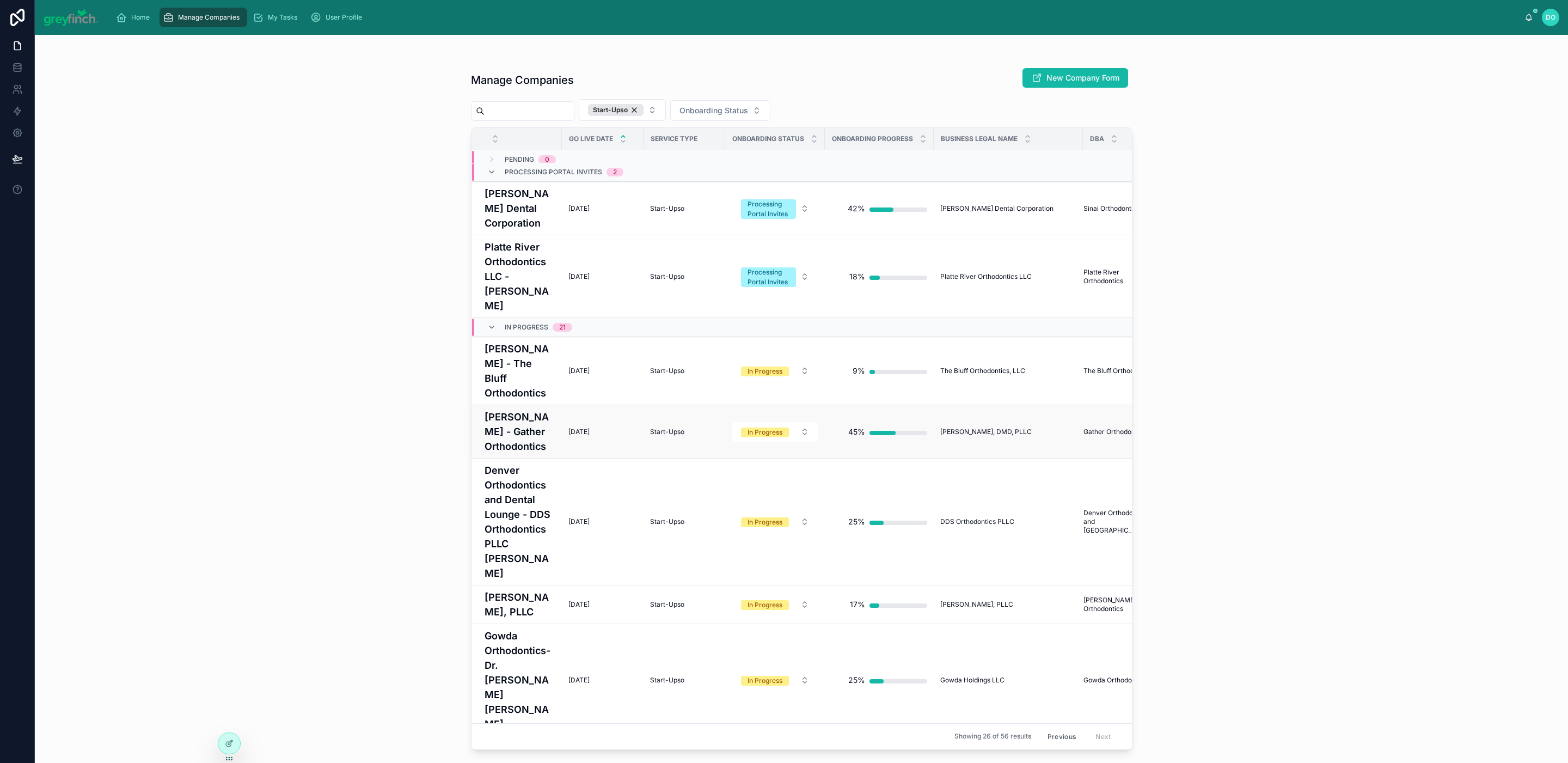
click at [554, 449] on td "[PERSON_NAME] - Gather Orthodontics" at bounding box center [517, 432] width 91 height 54
click at [531, 440] on h4 "[PERSON_NAME] - Gather Orthodontics" at bounding box center [520, 431] width 71 height 44
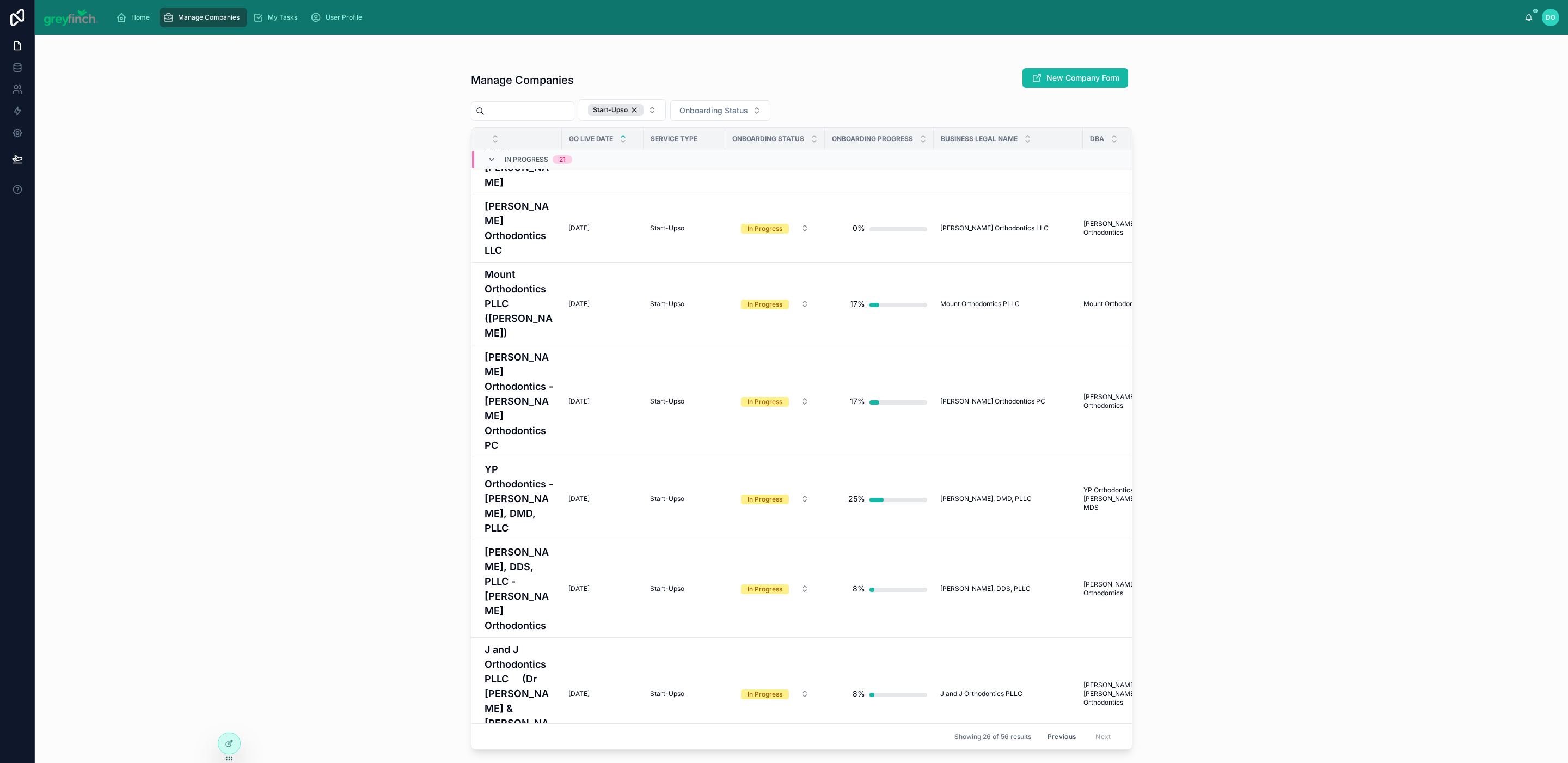
scroll to position [1035, 0]
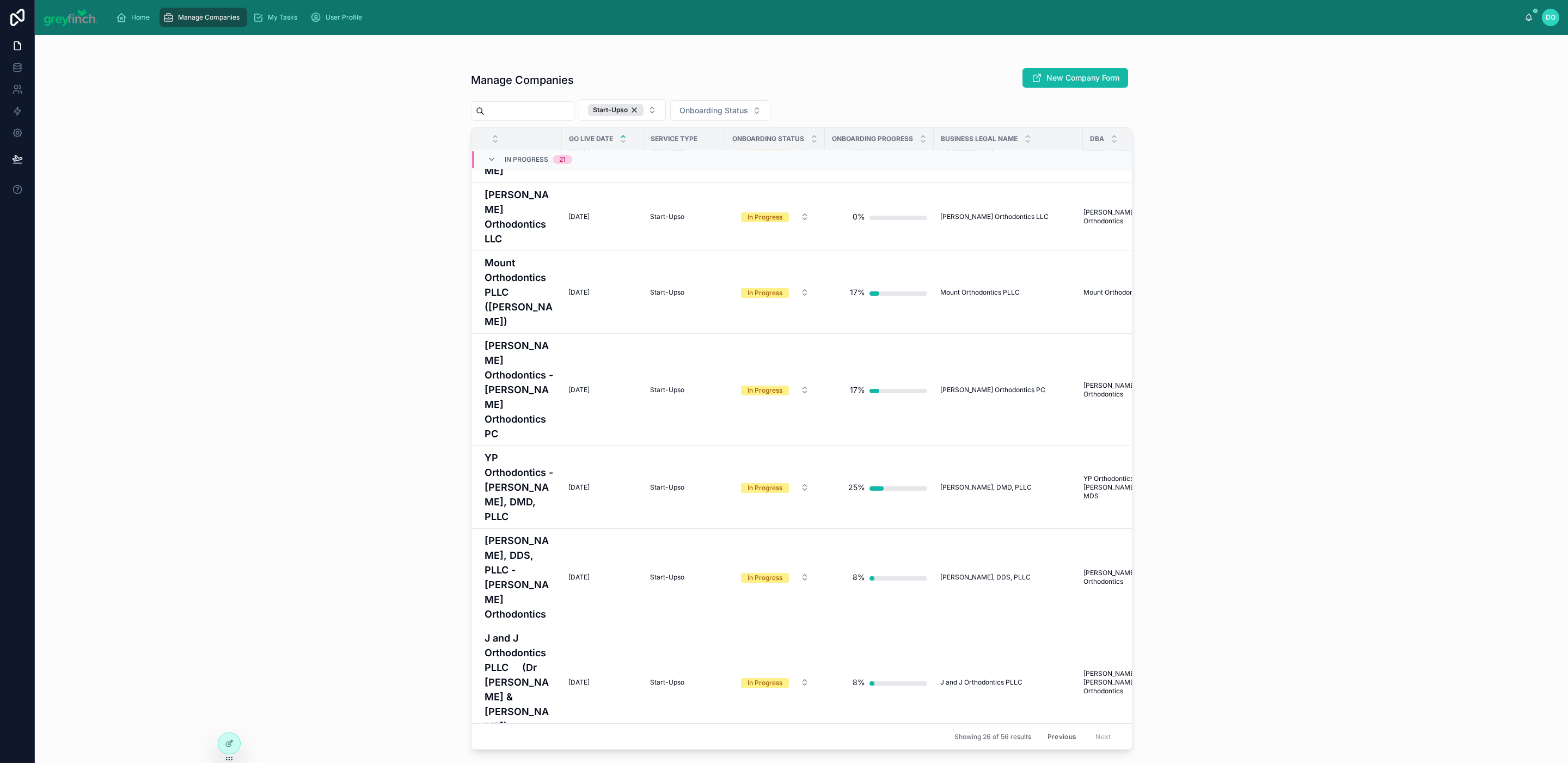
click at [539, 111] on input "text" at bounding box center [529, 111] width 89 height 15
paste input "**********"
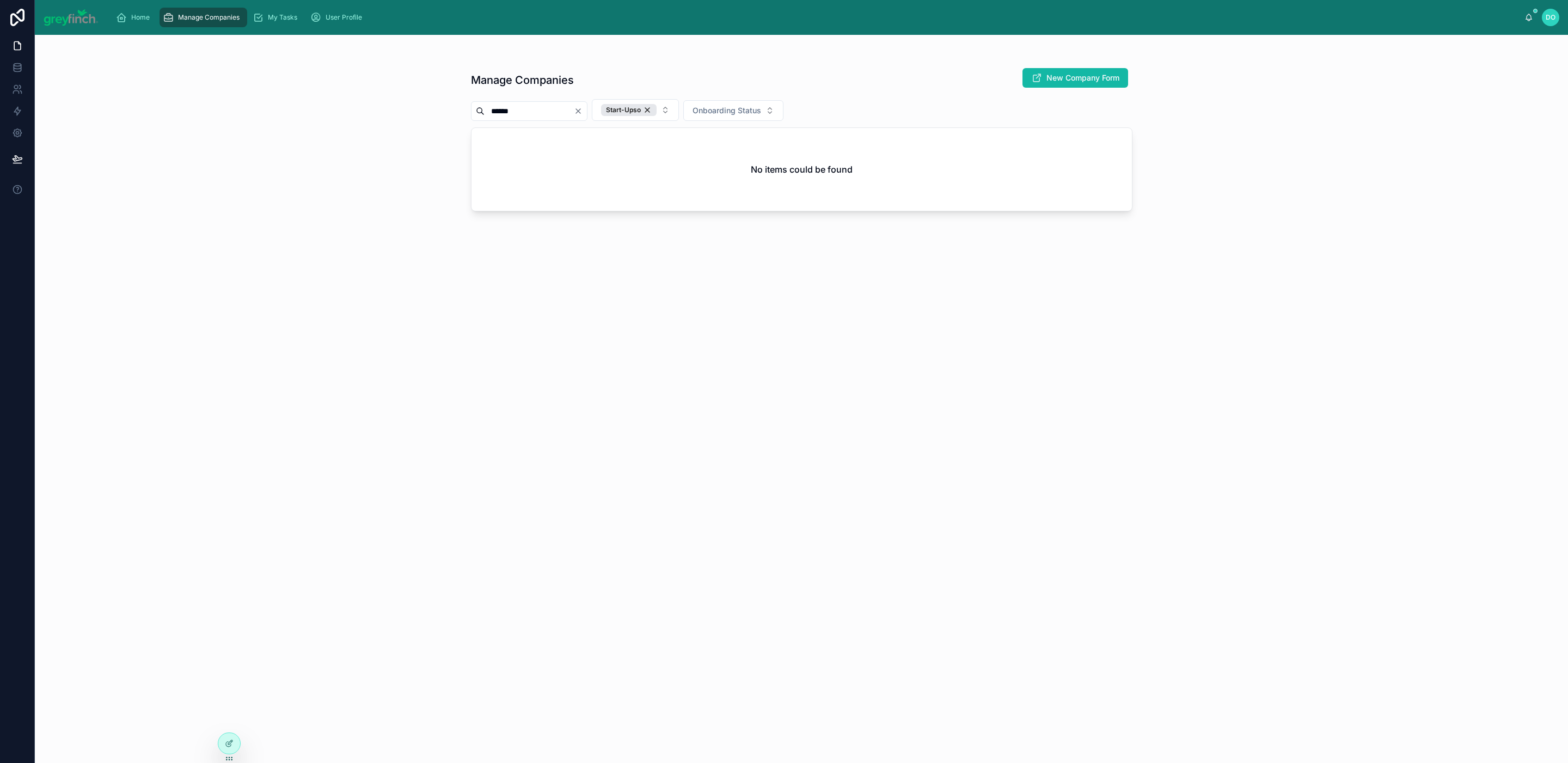
type input "******"
click at [656, 110] on div "Start-Upso" at bounding box center [628, 110] width 55 height 12
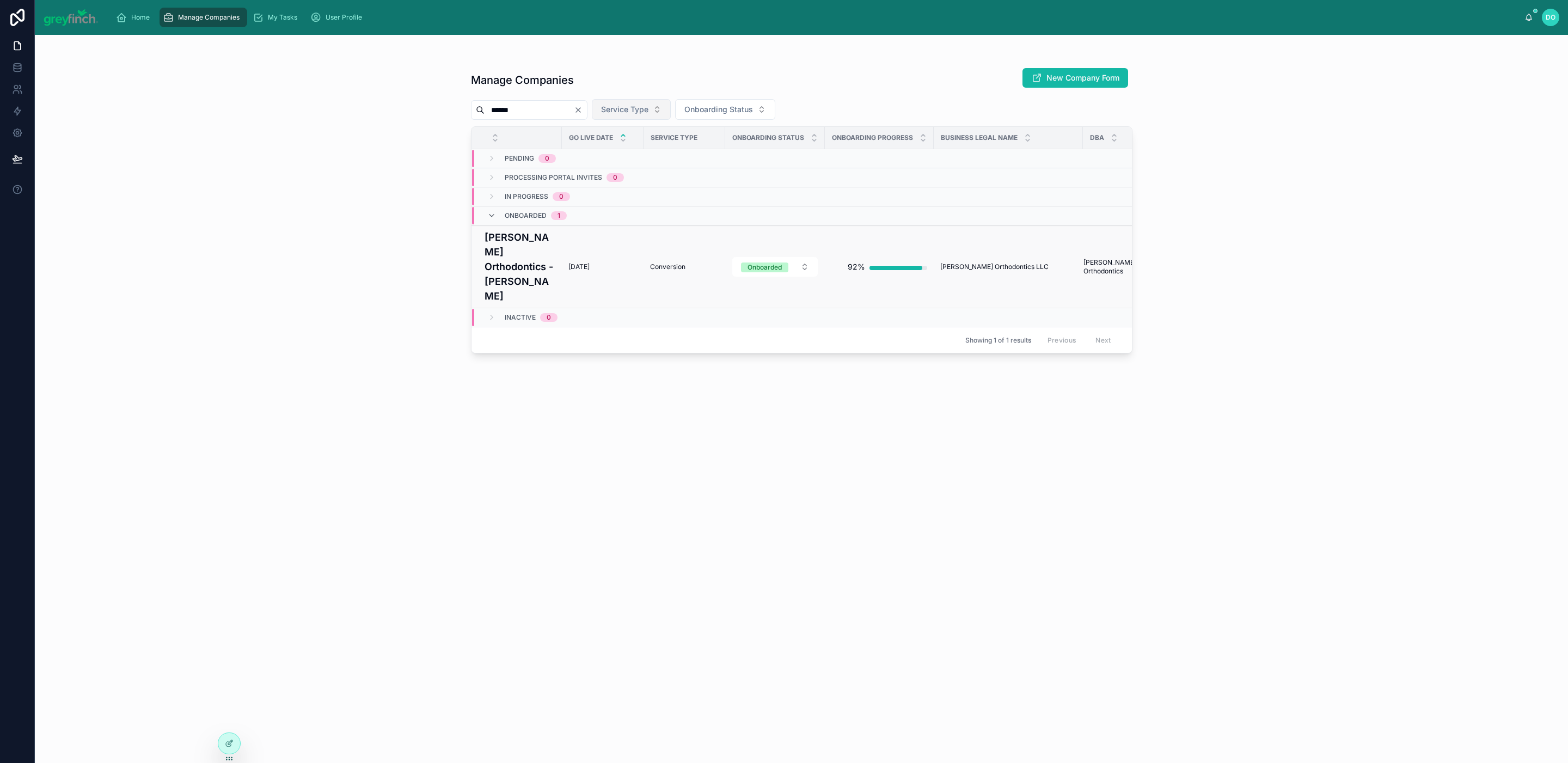
click at [570, 265] on span "[DATE]" at bounding box center [579, 267] width 21 height 9
